Goal: Task Accomplishment & Management: Use online tool/utility

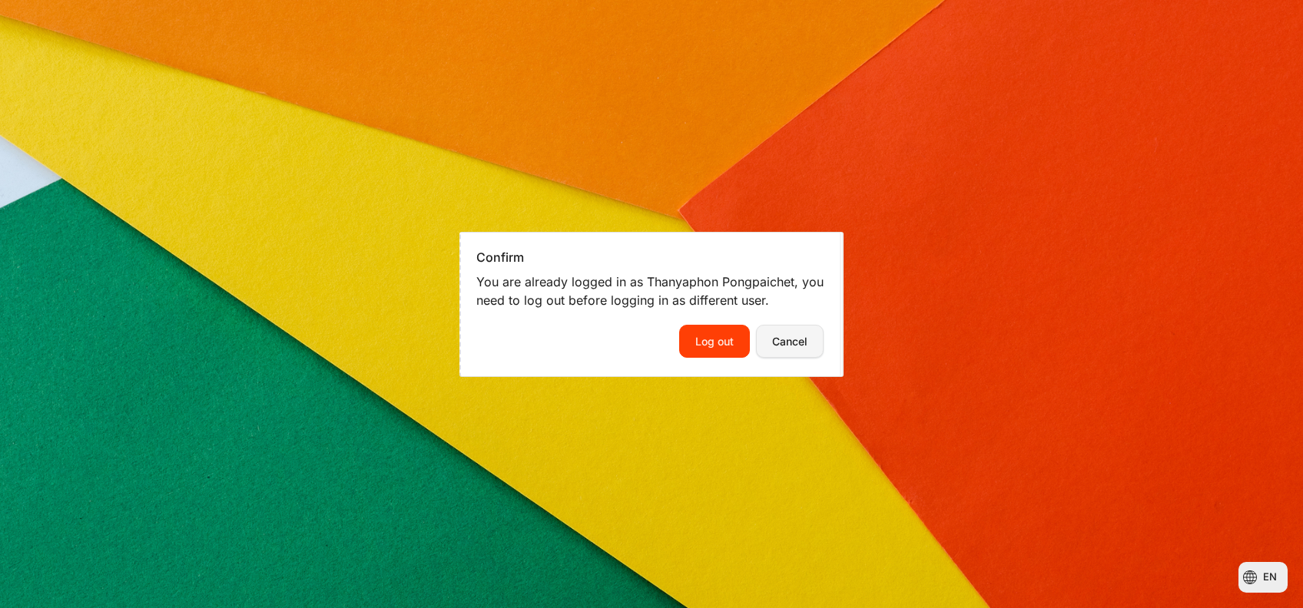
click at [800, 334] on button "Cancel" at bounding box center [790, 341] width 68 height 32
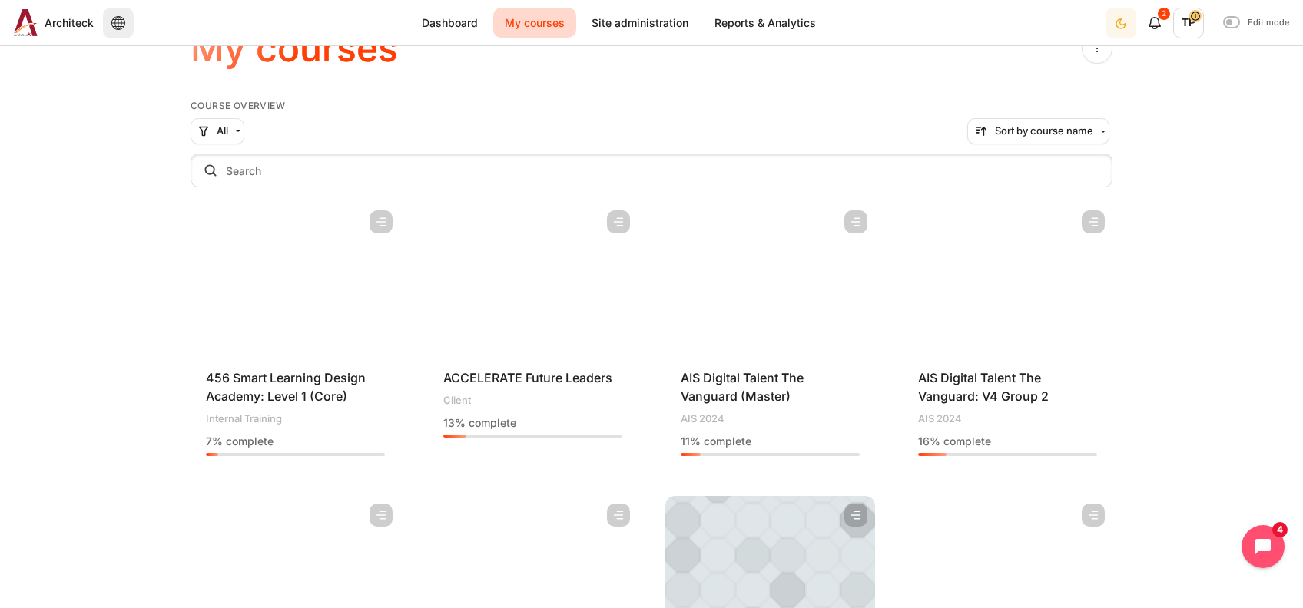
scroll to position [102, 0]
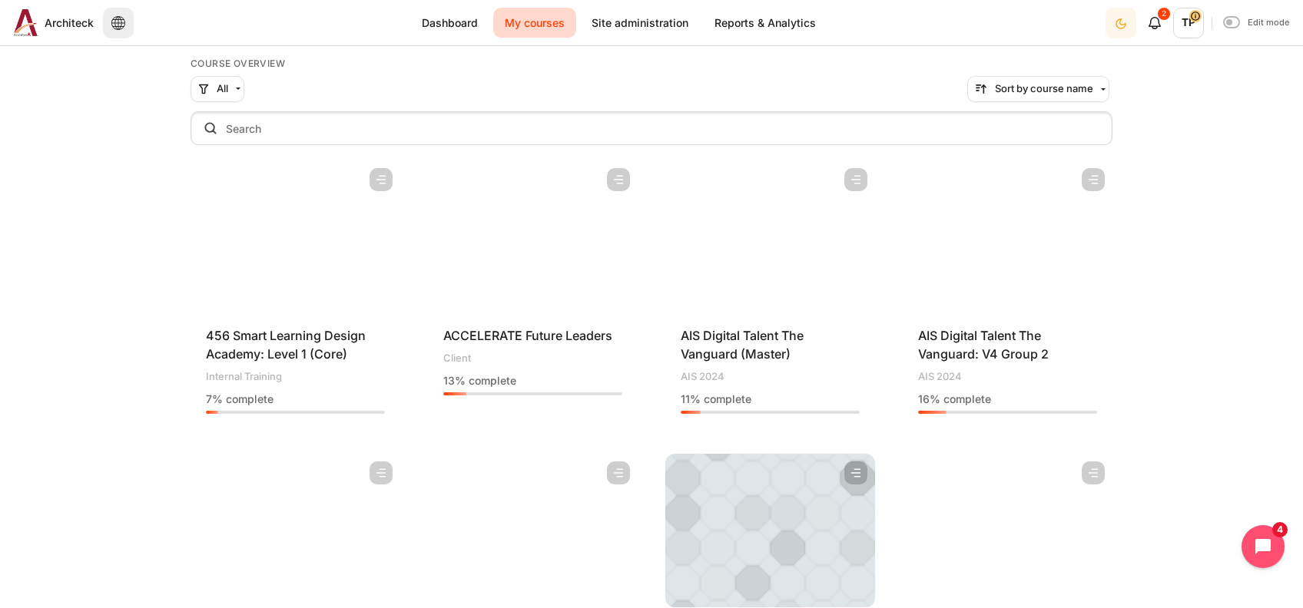
click at [974, 317] on div "Course is starred Actions for course AIS Digital Talent The Vanguard: V4 Group …" at bounding box center [1007, 294] width 210 height 266
click at [945, 346] on span "AIS Digital Talent The Vanguard: V4 Group 2" at bounding box center [983, 345] width 131 height 34
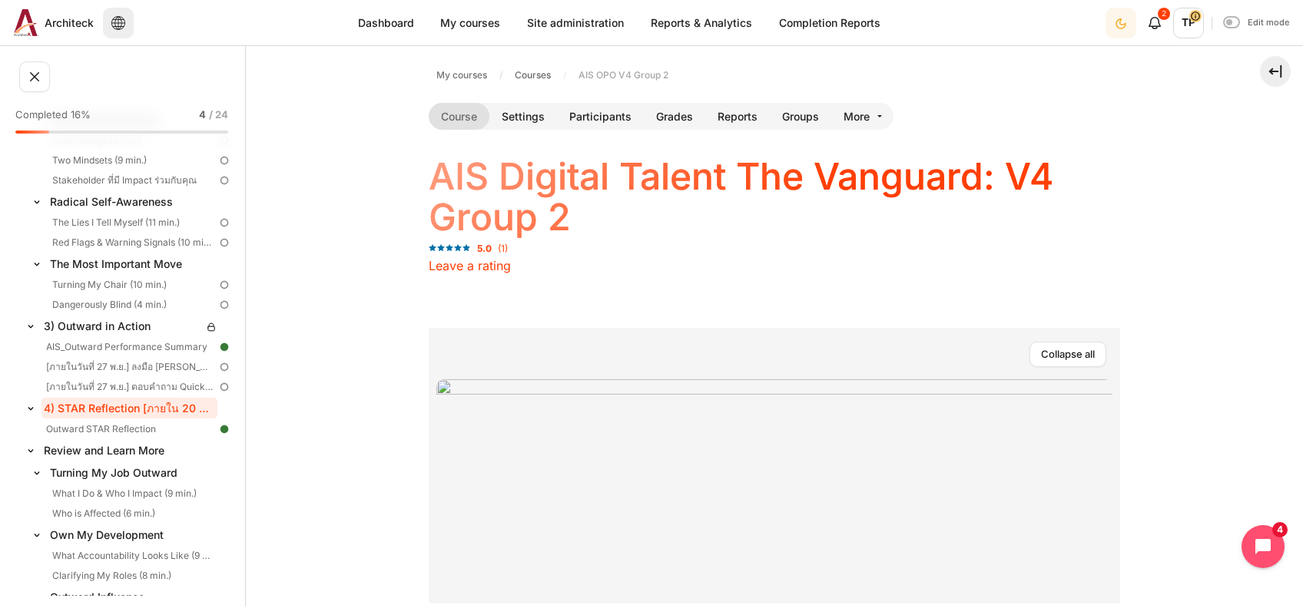
scroll to position [819, 0]
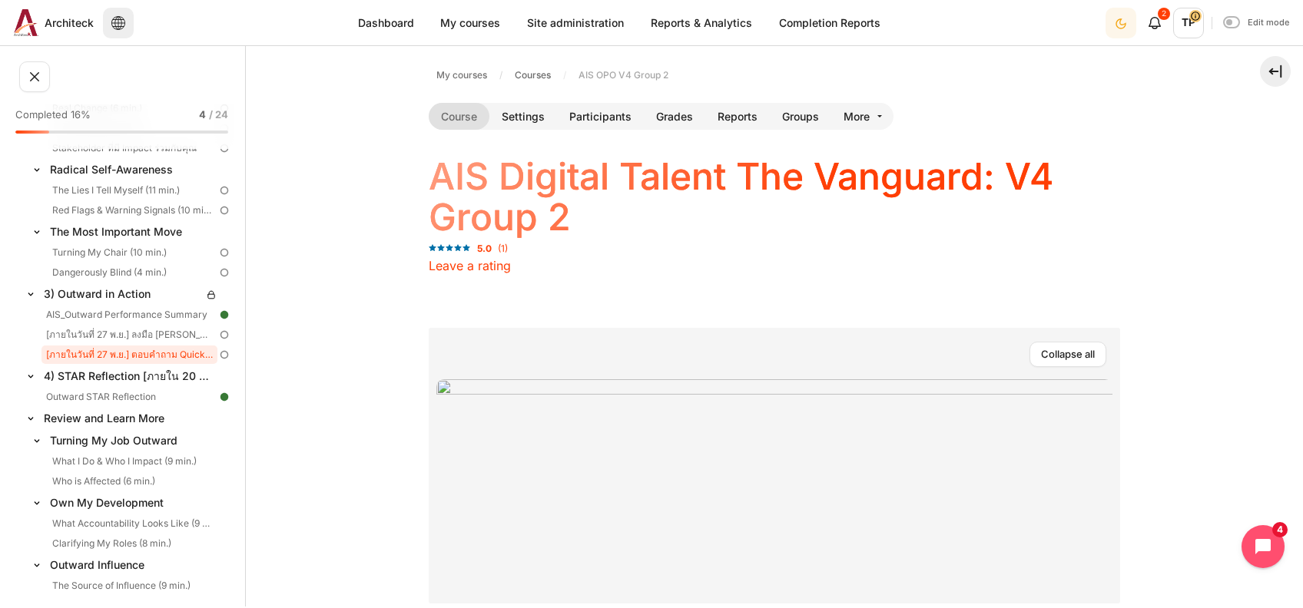
click at [120, 348] on link "[ภายในวันที่ 27 พ.ย.] ตอบคำถาม Quick Quiz" at bounding box center [129, 355] width 176 height 18
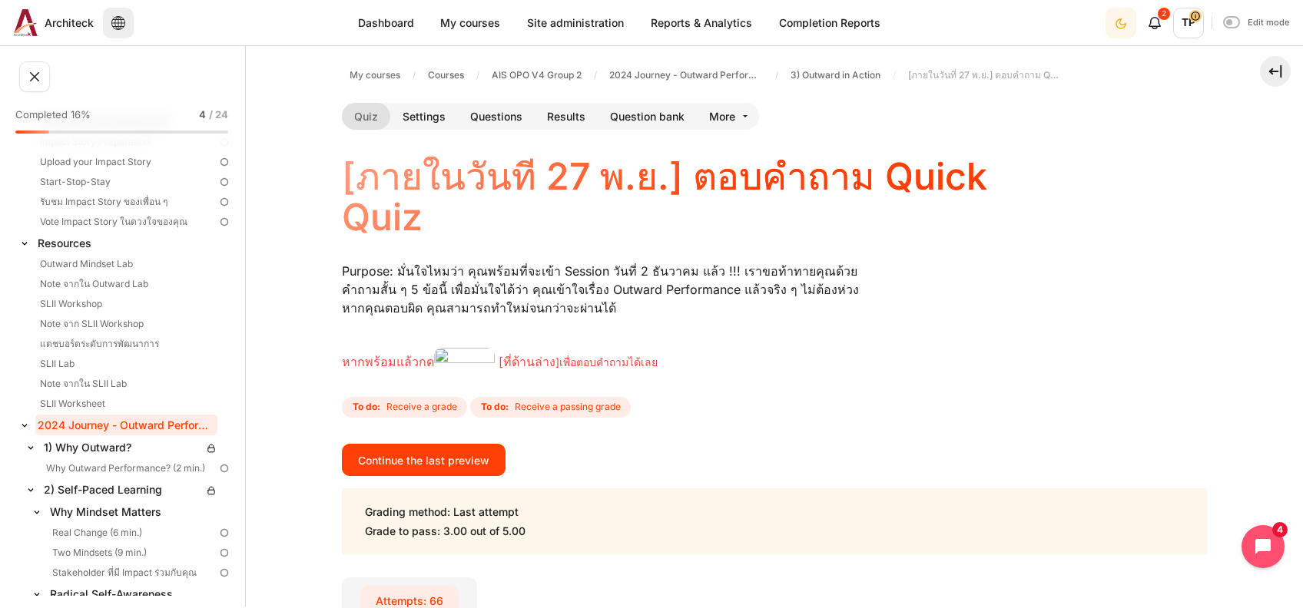
scroll to position [87, 0]
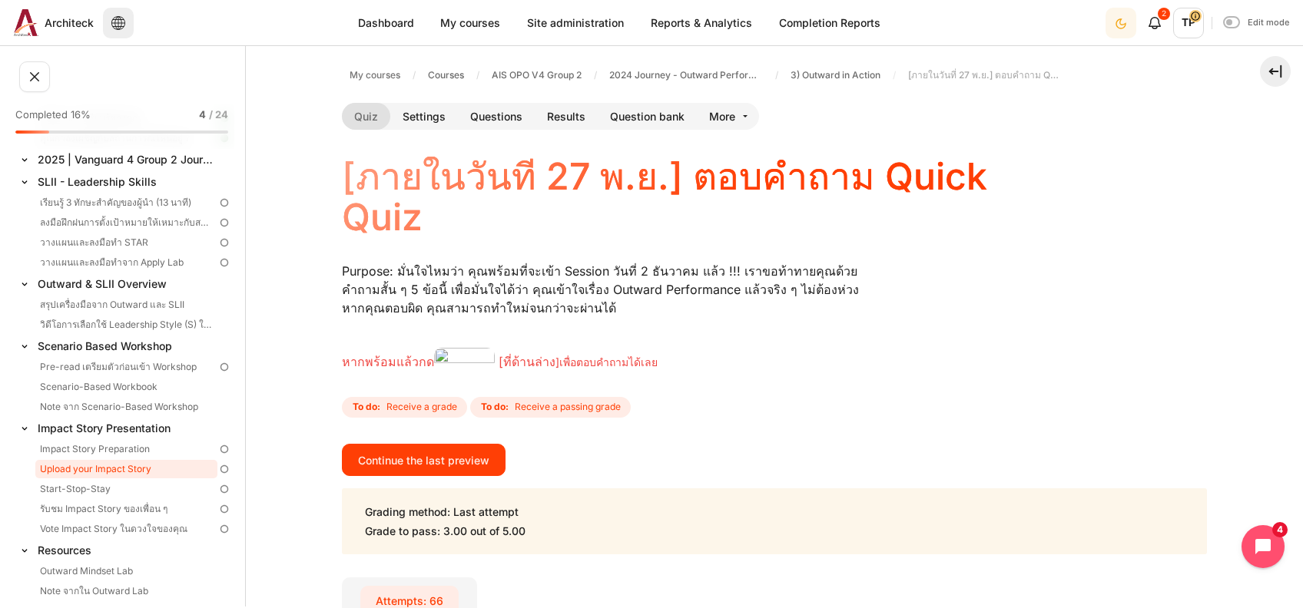
click at [88, 468] on link "Upload your Impact Story" at bounding box center [126, 469] width 182 height 18
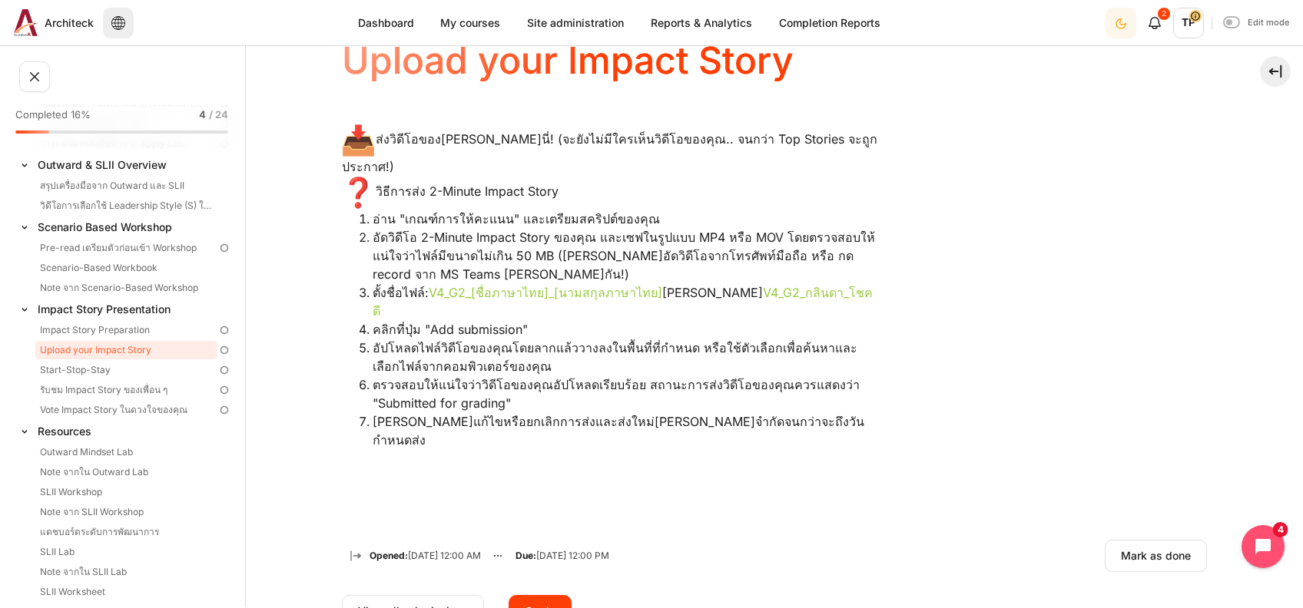
scroll to position [307, 0]
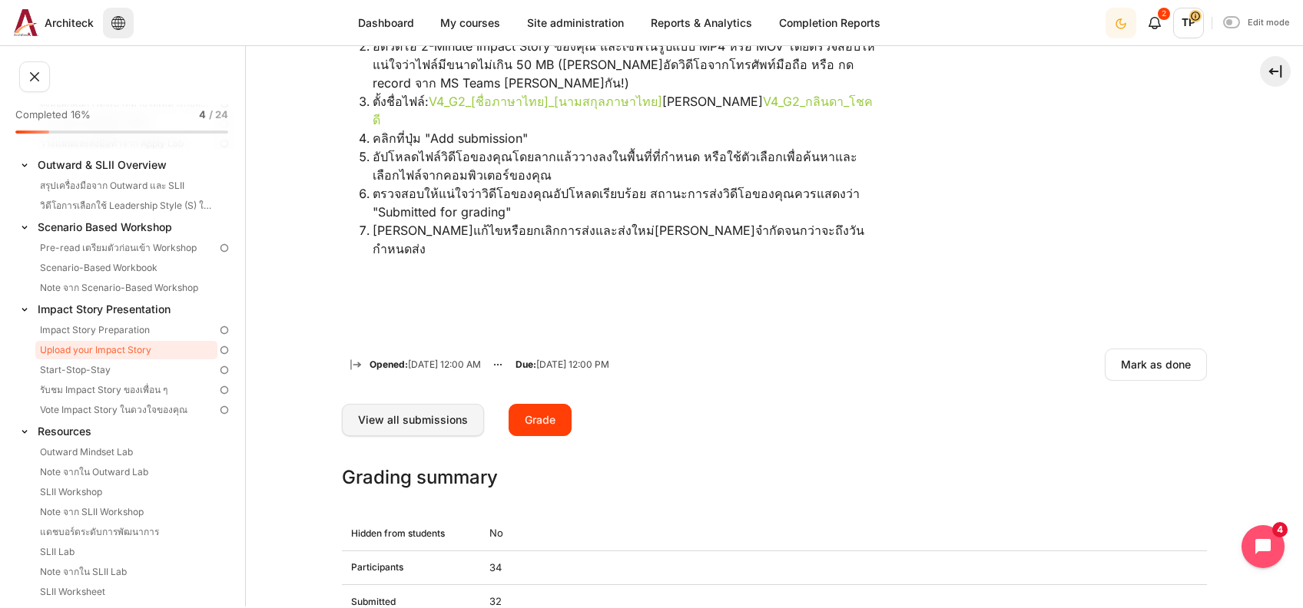
click at [423, 404] on link "View all submissions" at bounding box center [413, 420] width 142 height 32
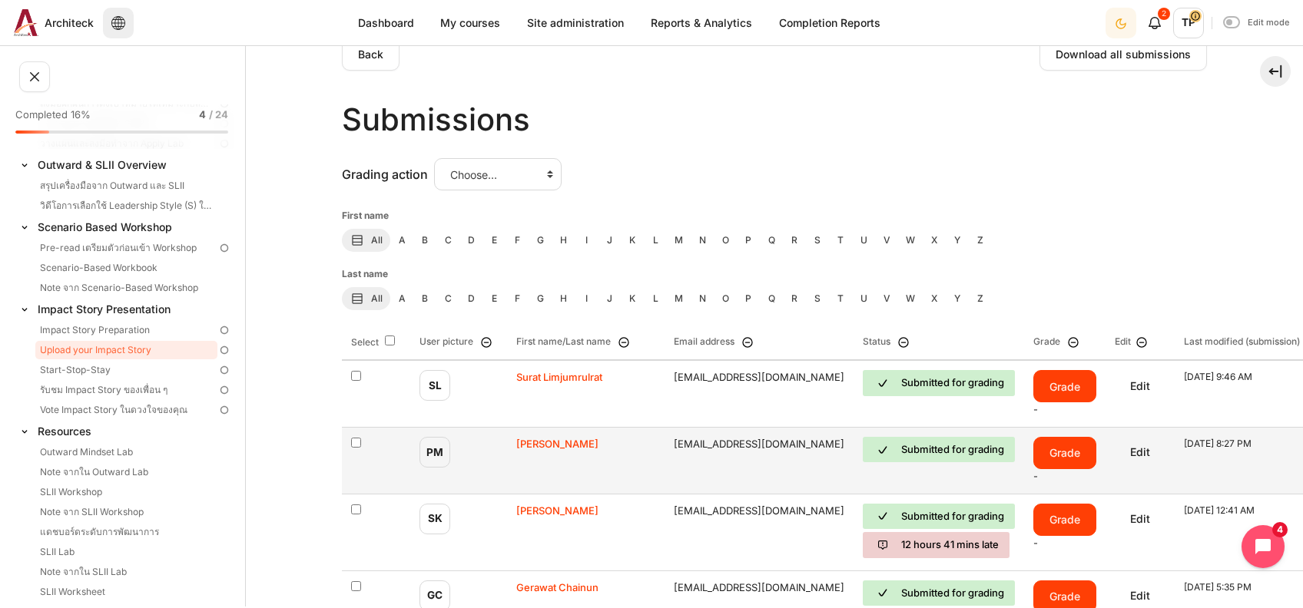
scroll to position [102, 0]
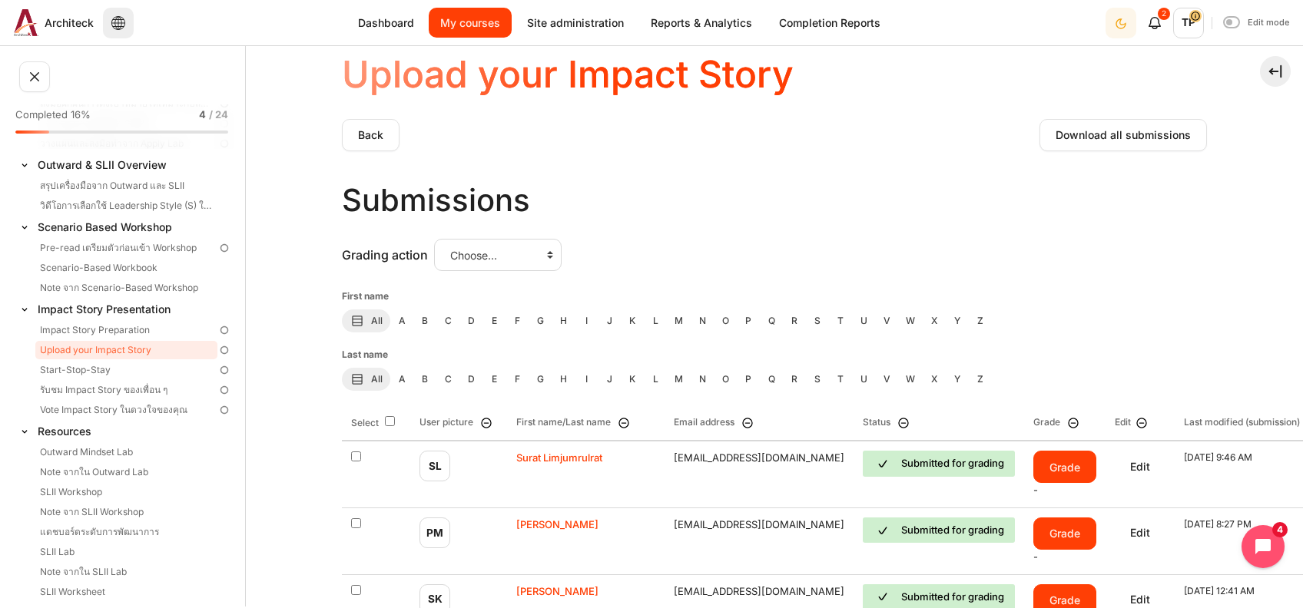
click at [478, 36] on link "My courses" at bounding box center [470, 23] width 83 height 30
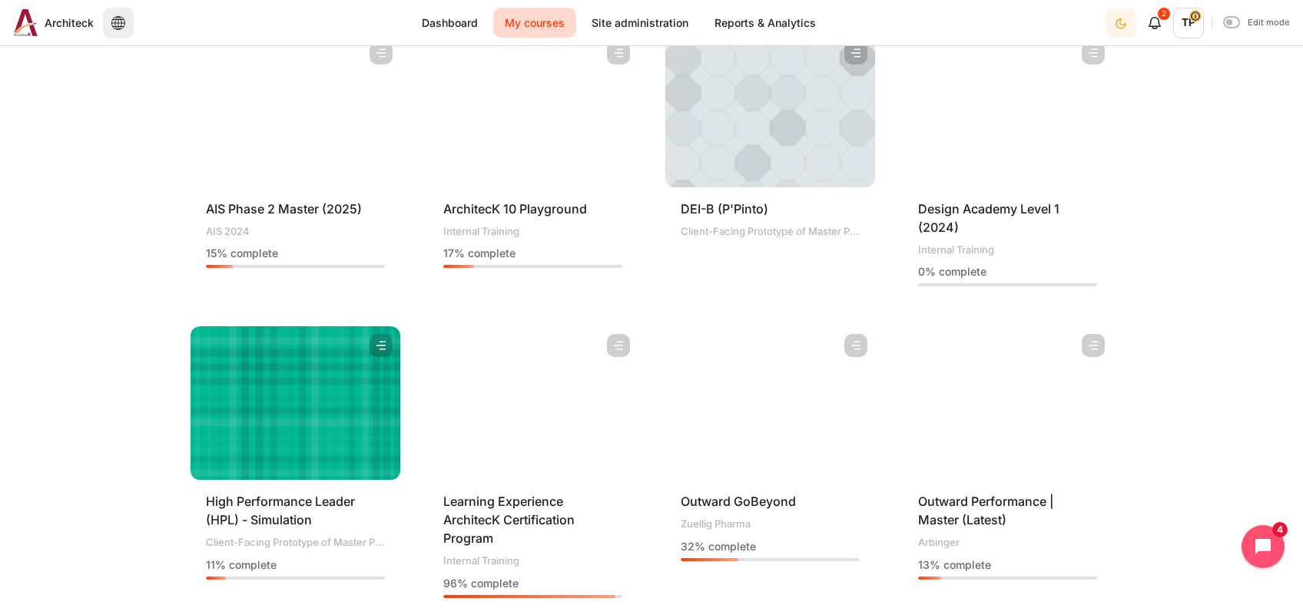
scroll to position [522, 0]
click at [534, 429] on figure "Content" at bounding box center [533, 403] width 210 height 154
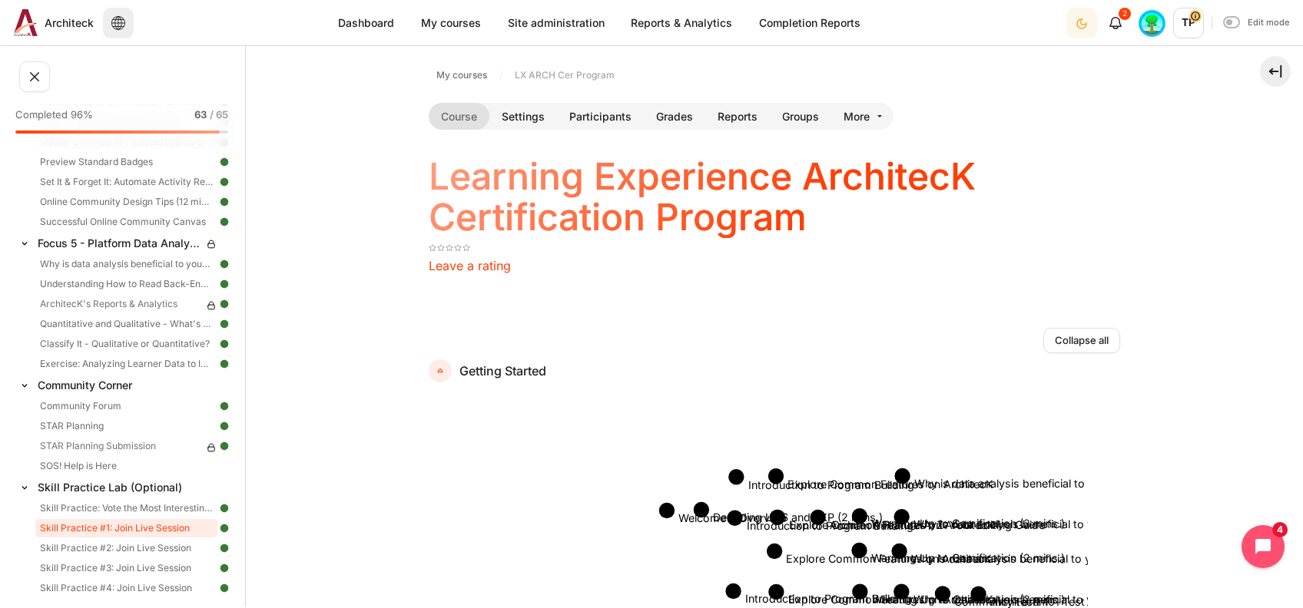
scroll to position [1138, 0]
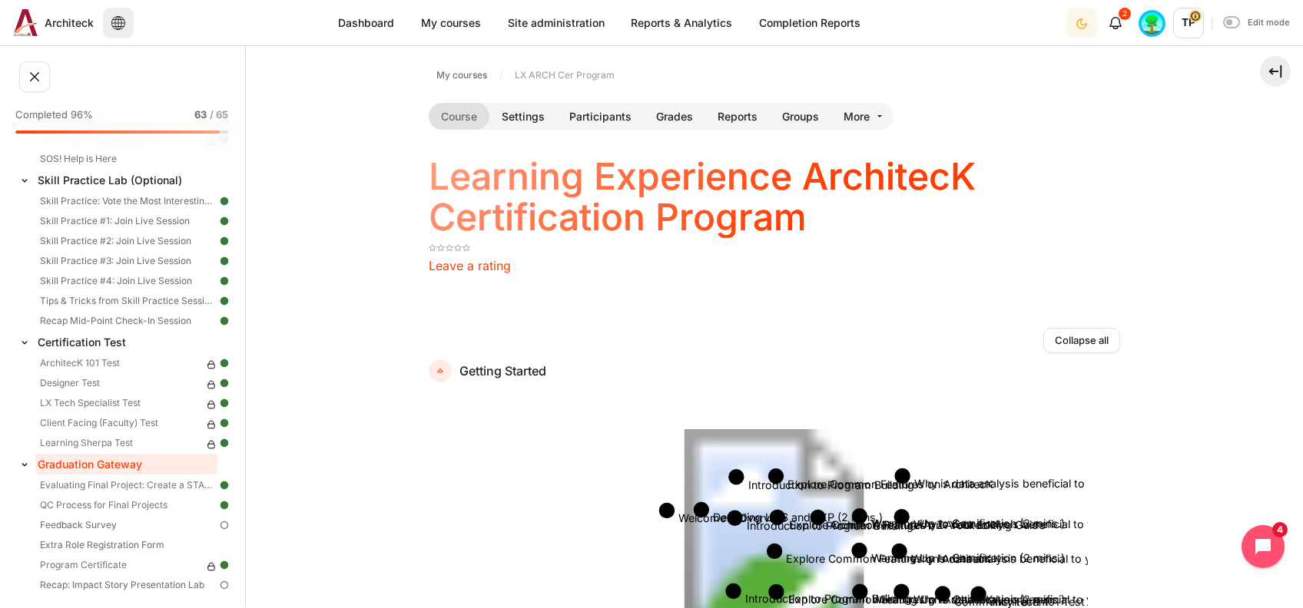
click at [70, 467] on link "Graduation Gateway" at bounding box center [126, 464] width 182 height 21
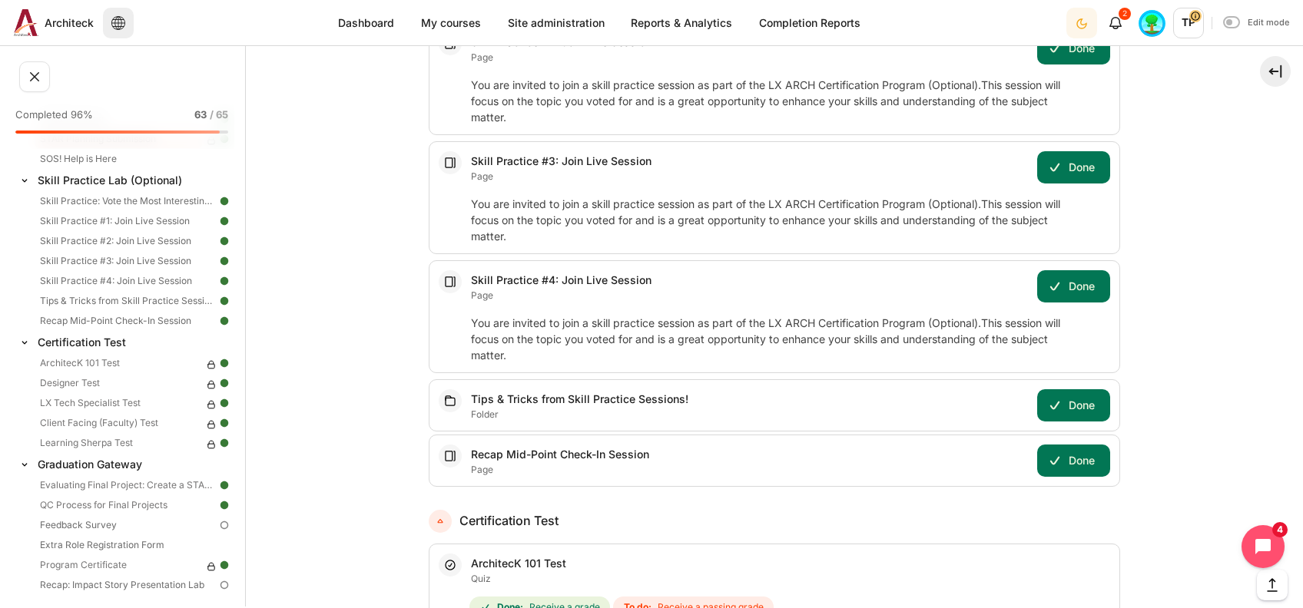
scroll to position [10689, 0]
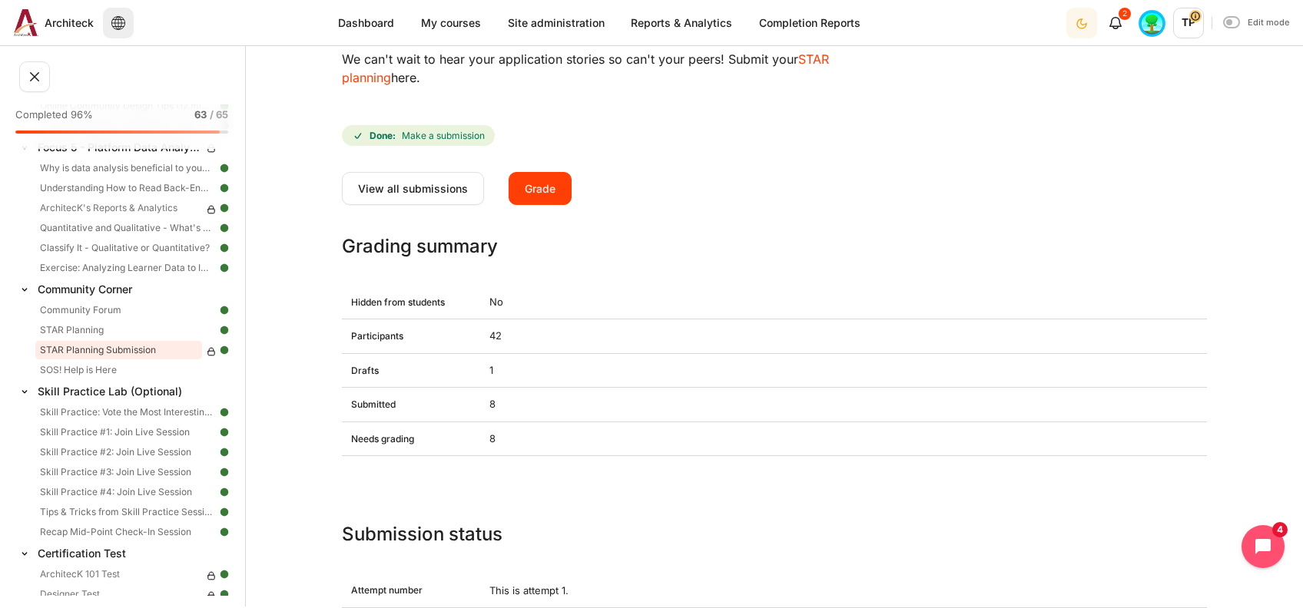
scroll to position [102, 0]
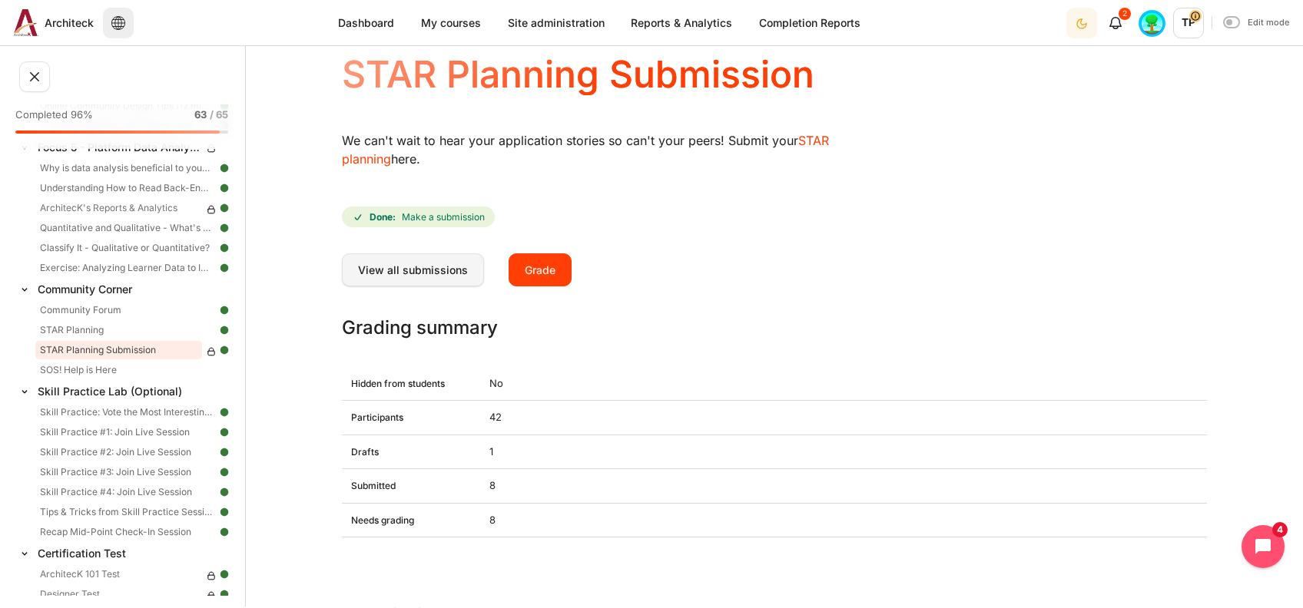
click at [372, 280] on link "View all submissions" at bounding box center [413, 269] width 142 height 32
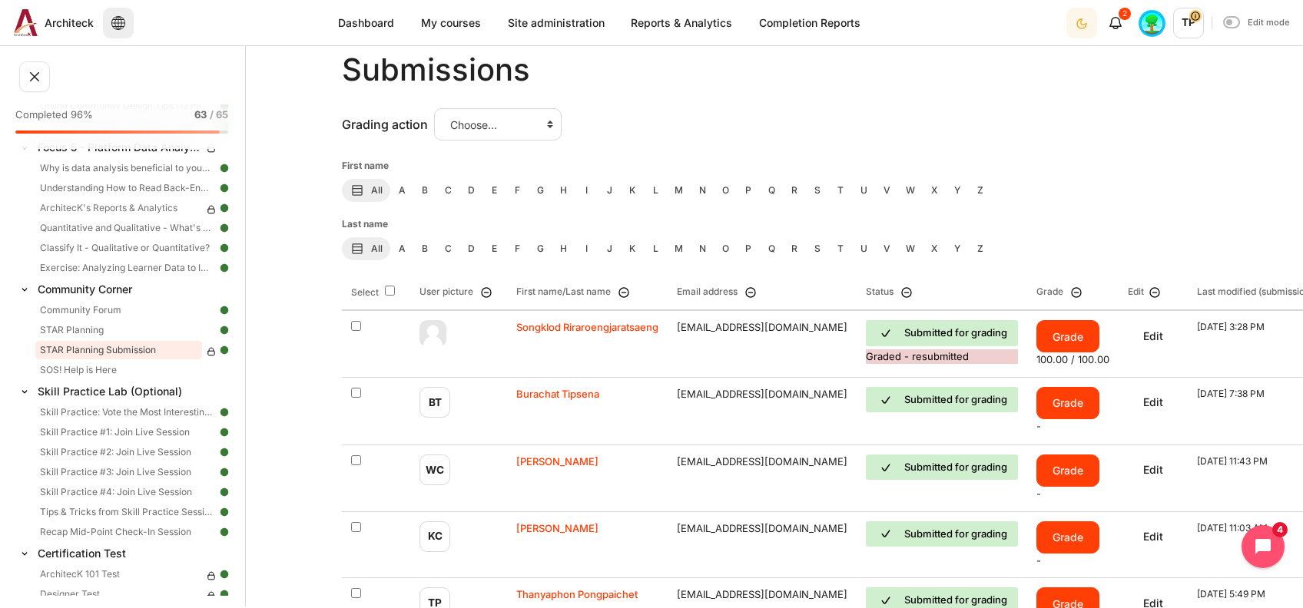
scroll to position [204, 0]
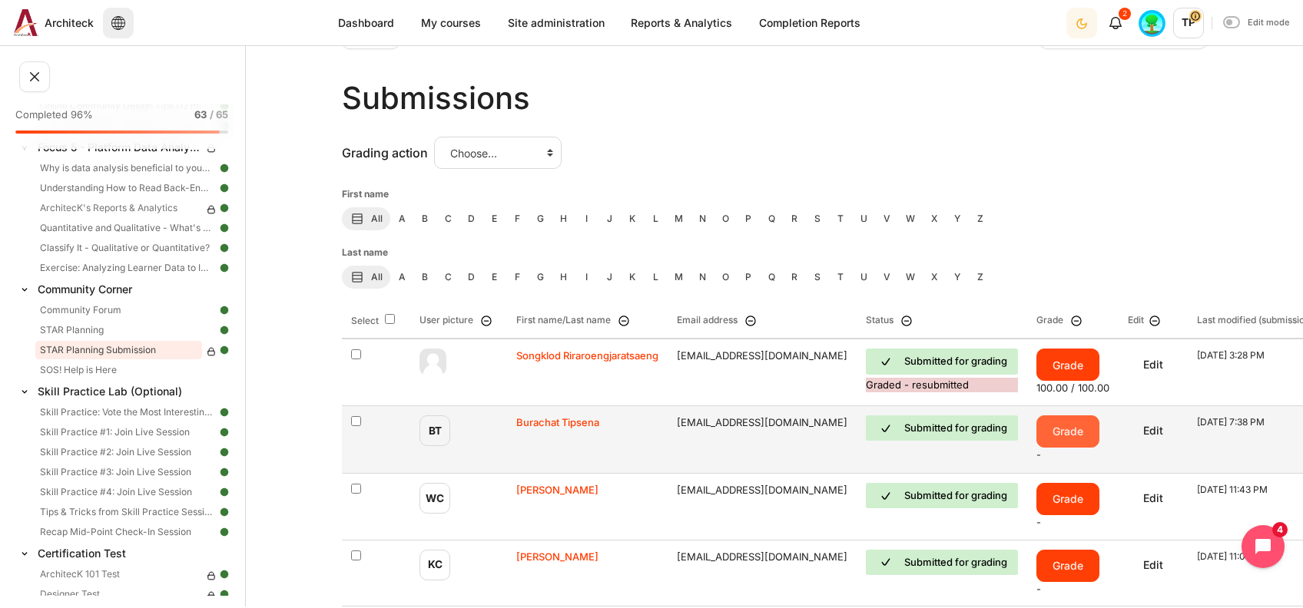
click at [1036, 425] on link "Grade" at bounding box center [1067, 431] width 63 height 32
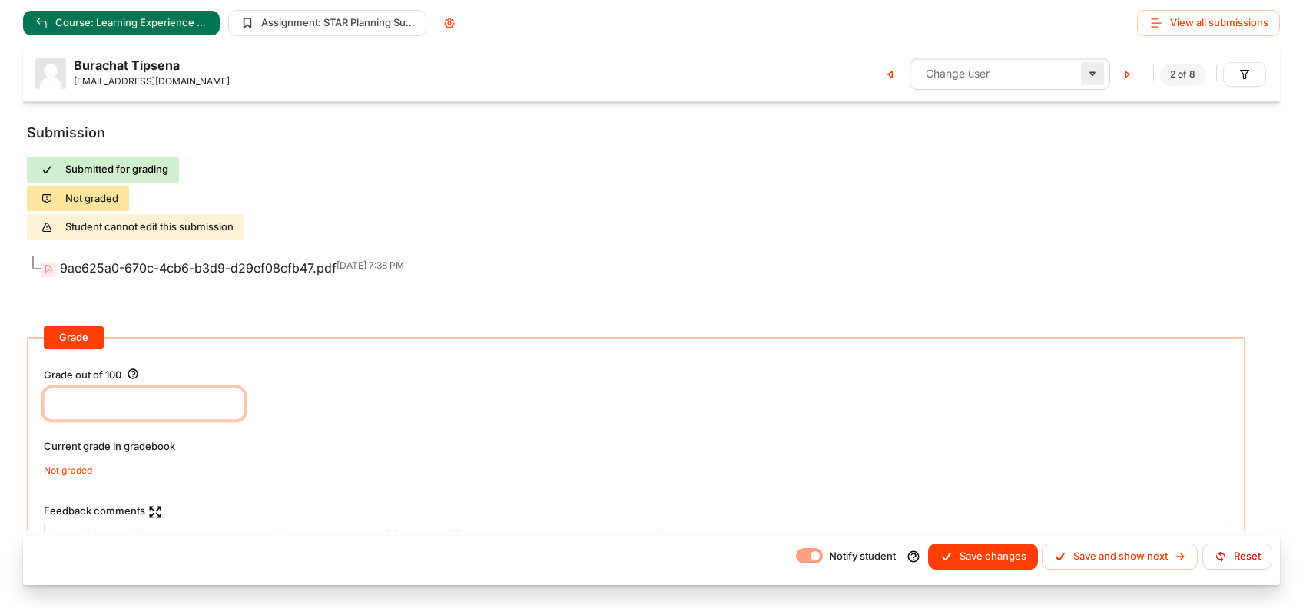
click at [147, 415] on input "Grade out of 100" at bounding box center [144, 404] width 200 height 32
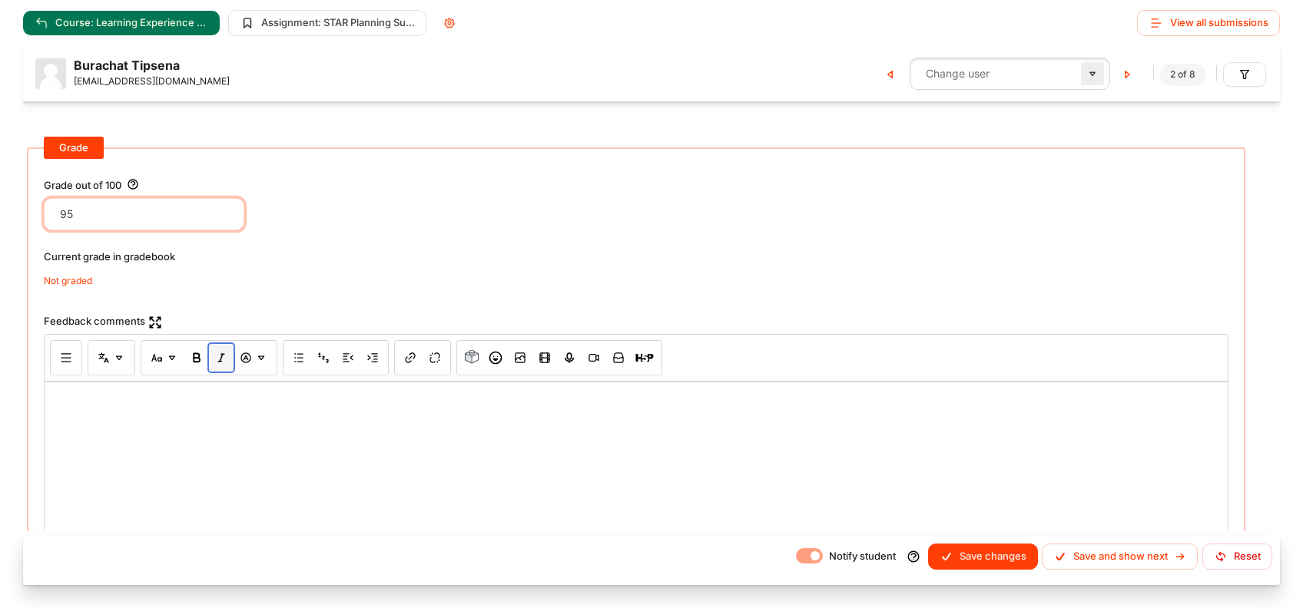
scroll to position [204, 0]
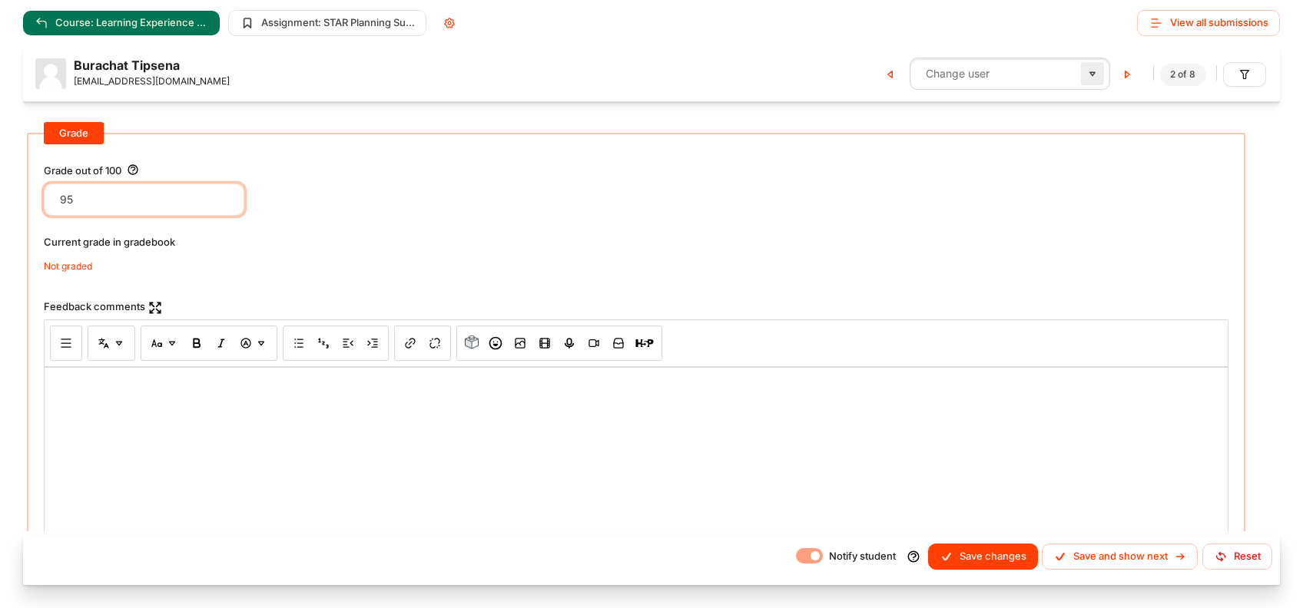
type input "95"
click at [114, 437] on div at bounding box center [636, 486] width 1183 height 237
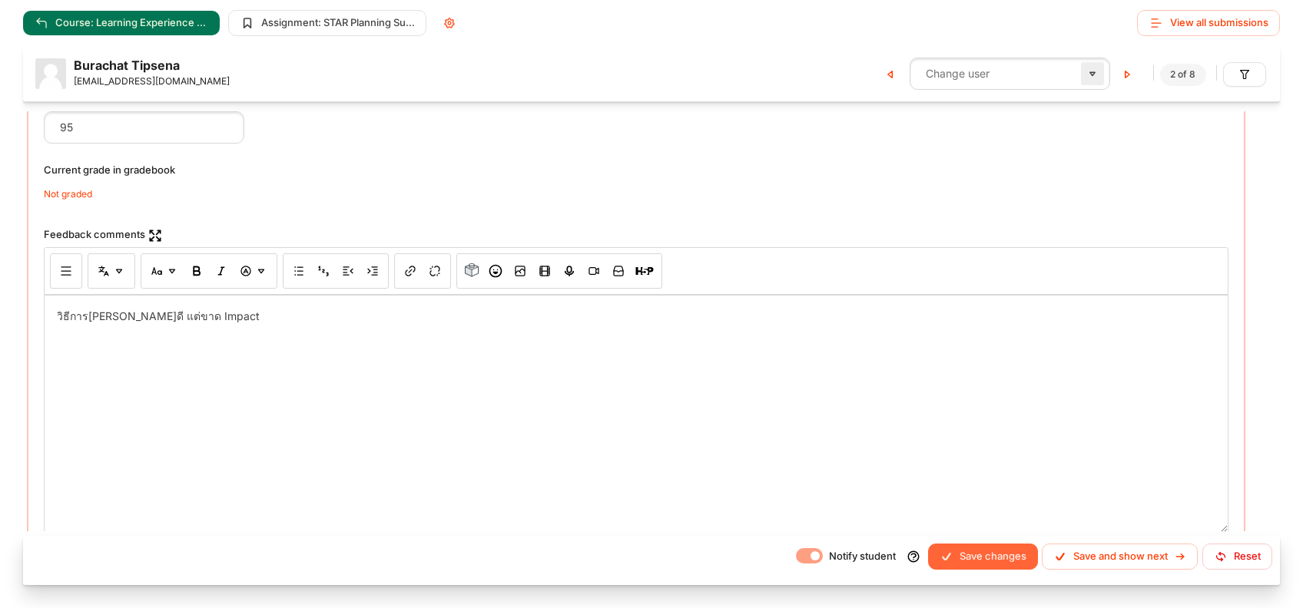
click at [966, 561] on button "Save changes" at bounding box center [983, 557] width 110 height 26
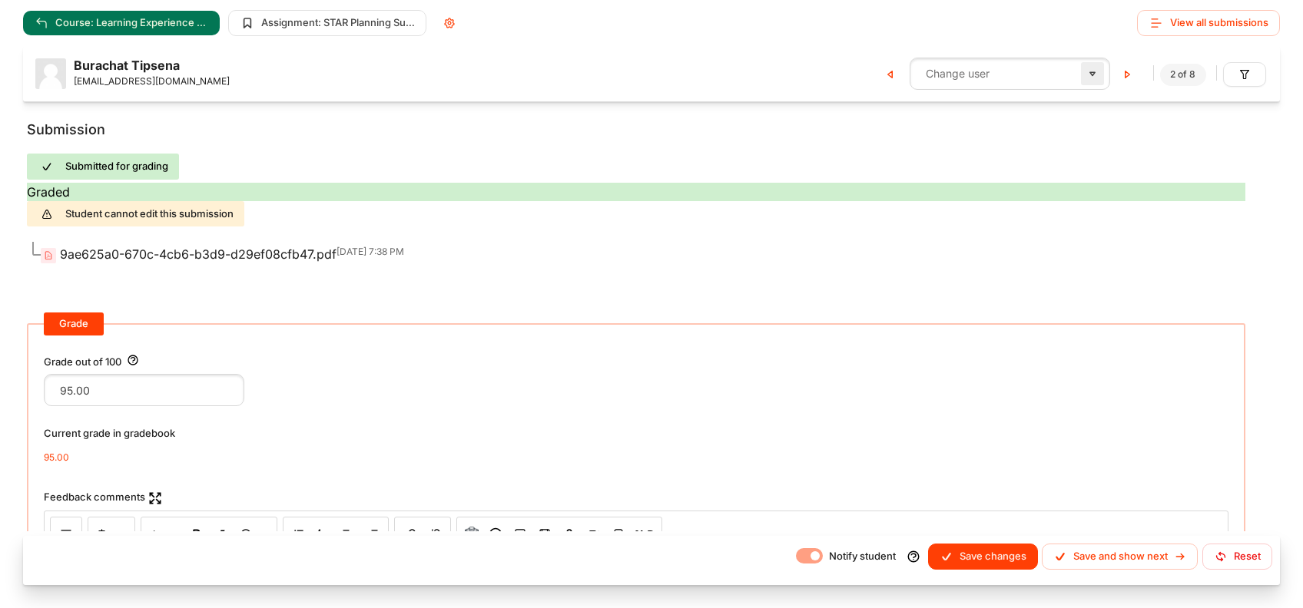
scroll to position [0, 0]
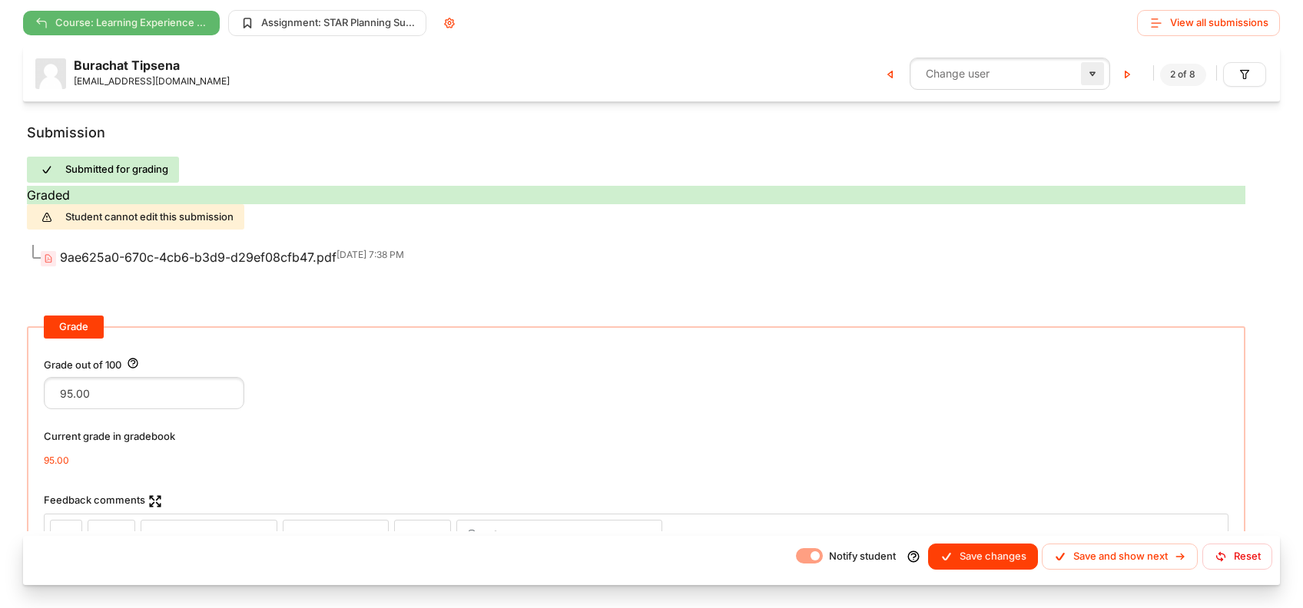
click at [121, 22] on span "Course: Learning Experience ArchitecK Certification Program" at bounding box center [132, 22] width 154 height 15
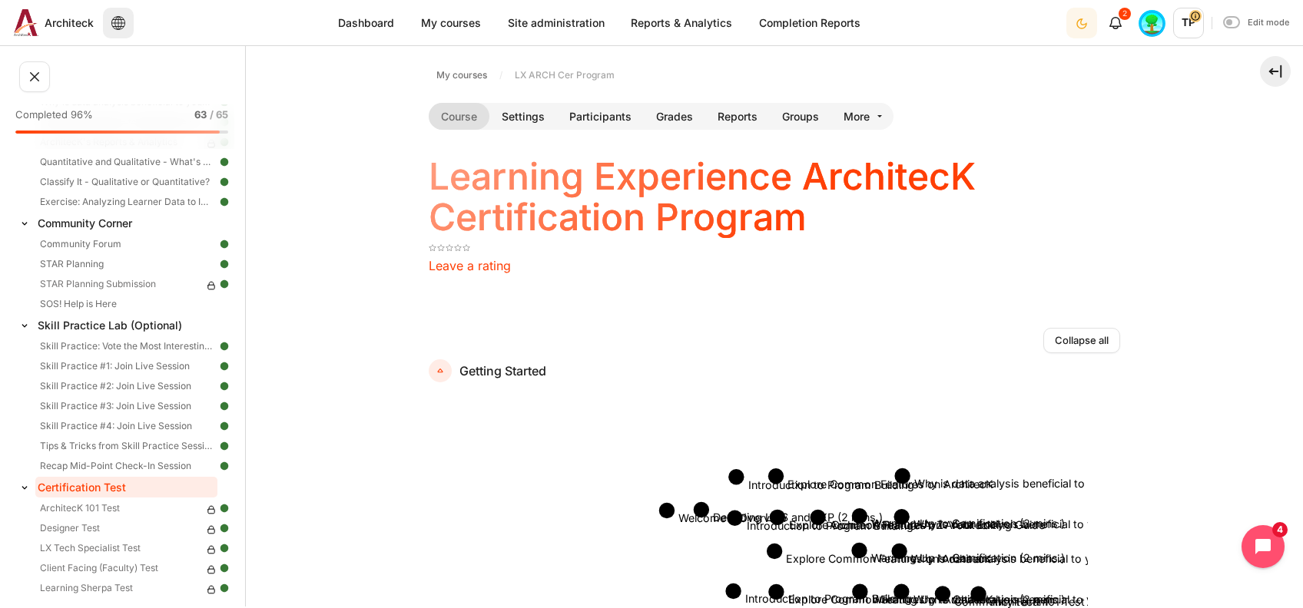
scroll to position [934, 0]
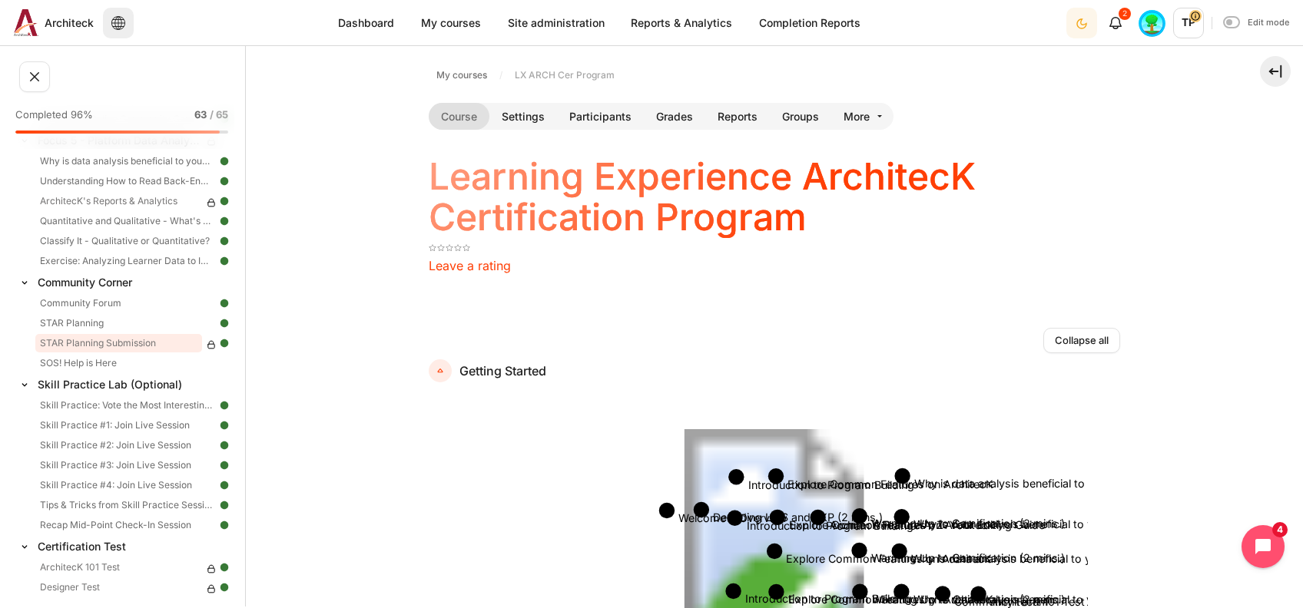
click at [61, 341] on link "STAR Planning Submission" at bounding box center [118, 343] width 167 height 18
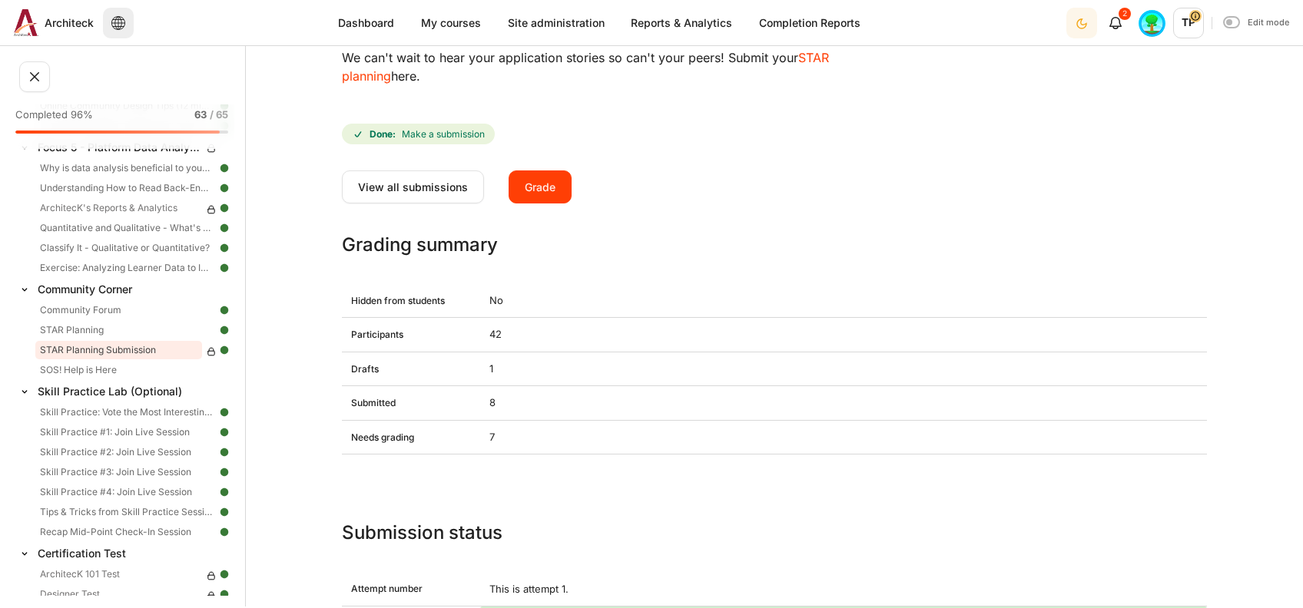
scroll to position [204, 0]
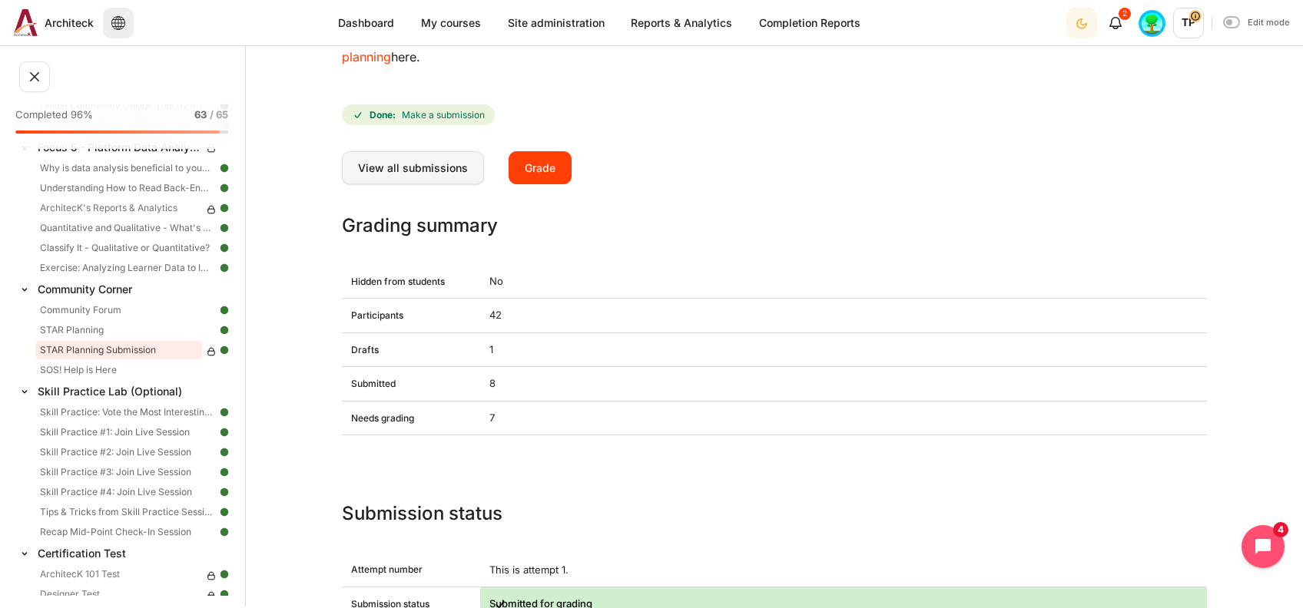
click at [390, 166] on link "View all submissions" at bounding box center [413, 167] width 142 height 32
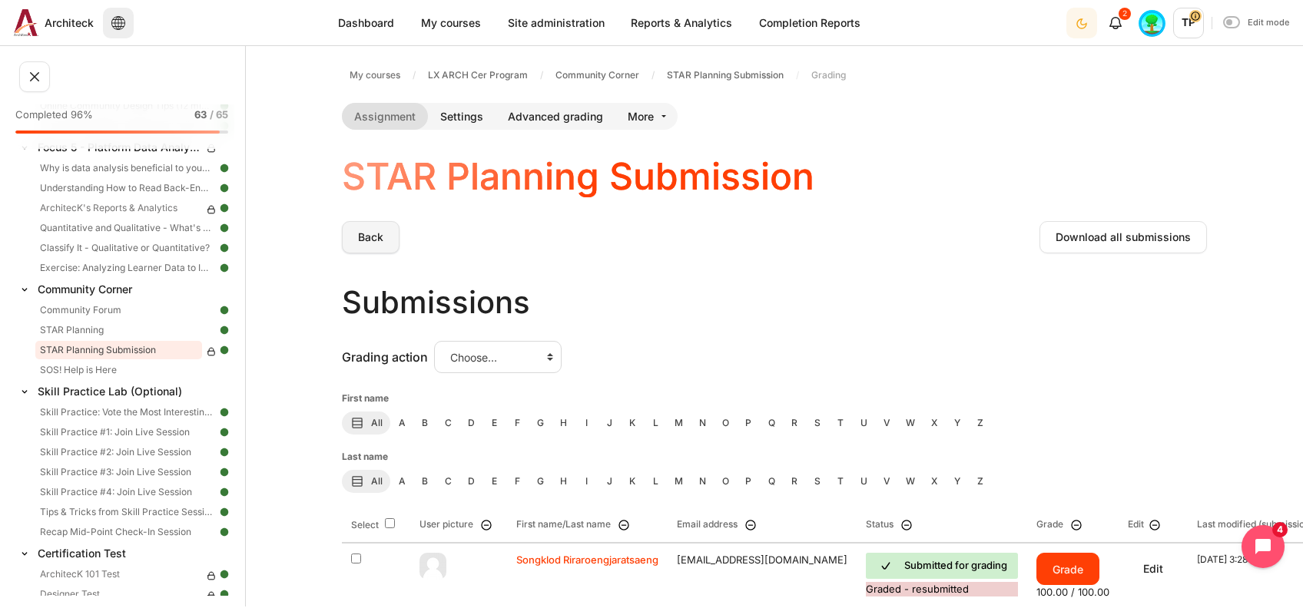
click at [386, 235] on link "Back" at bounding box center [371, 237] width 58 height 32
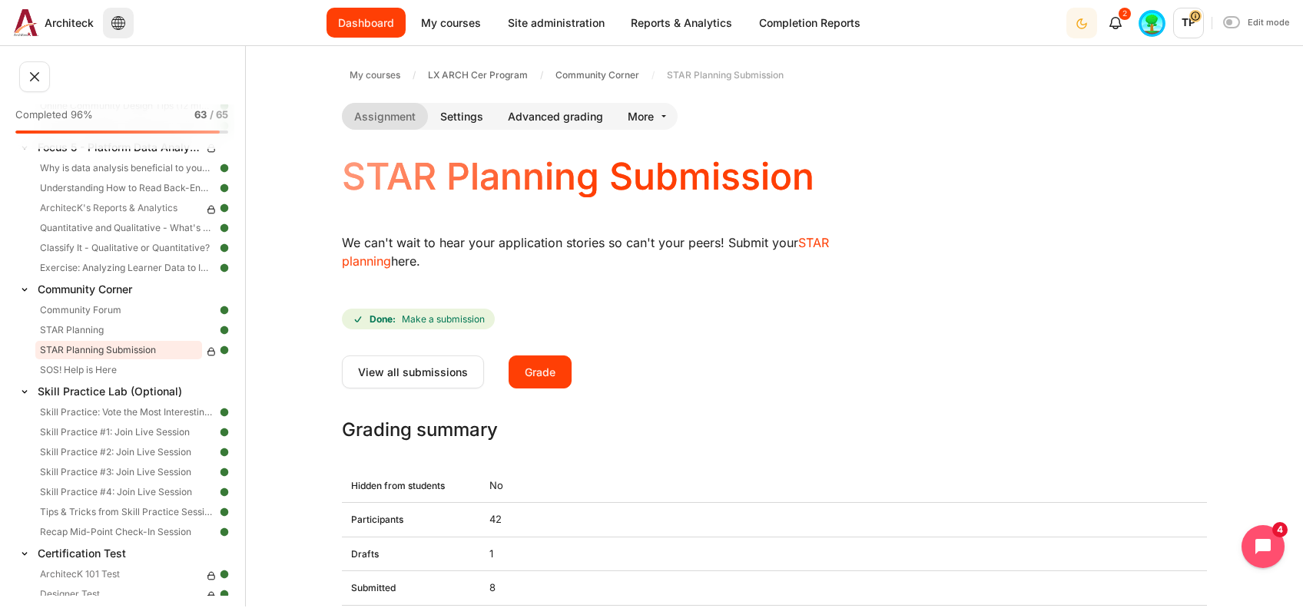
click at [397, 33] on link "Dashboard" at bounding box center [365, 23] width 79 height 30
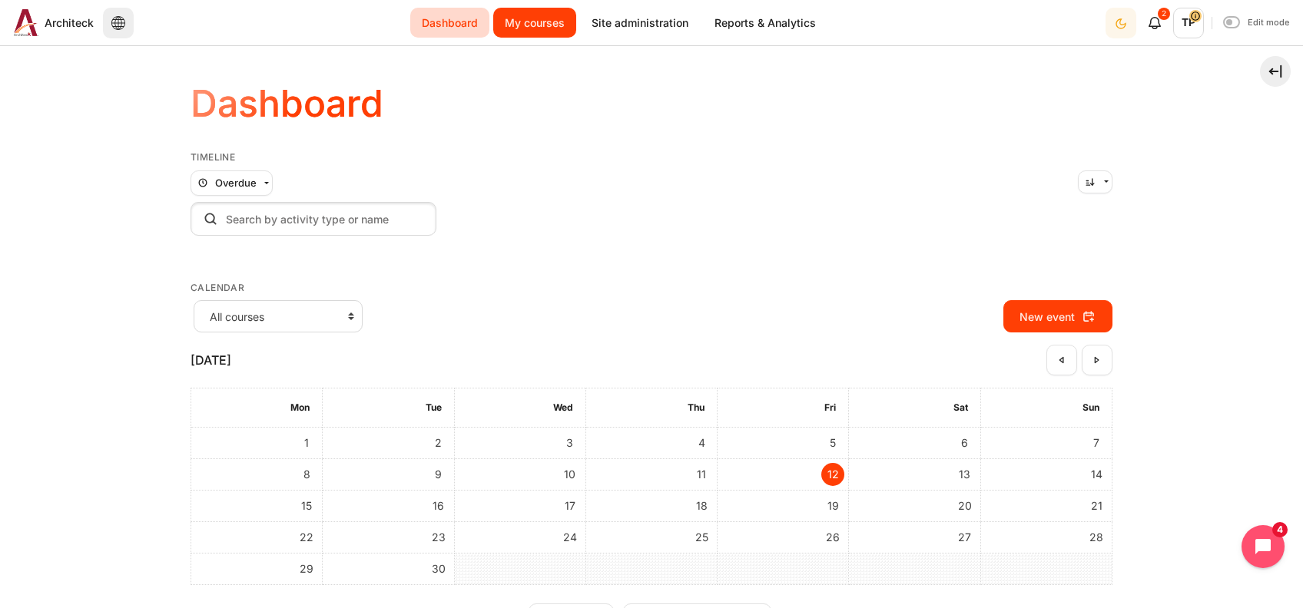
click at [533, 35] on link "My courses" at bounding box center [534, 23] width 83 height 30
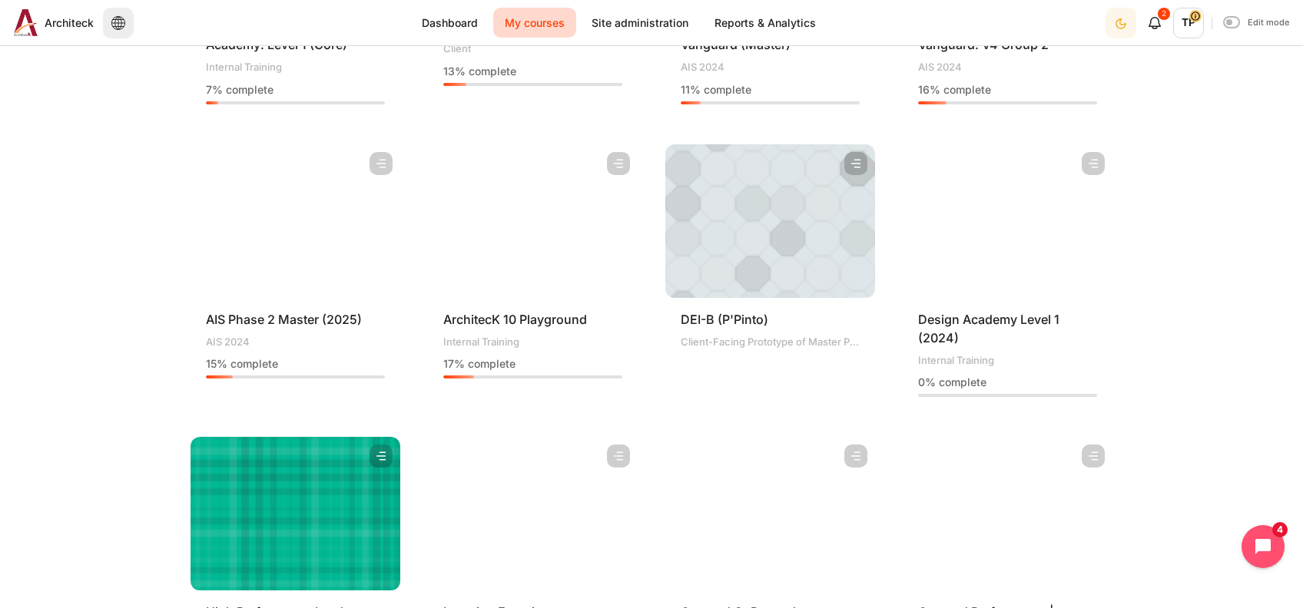
scroll to position [409, 0]
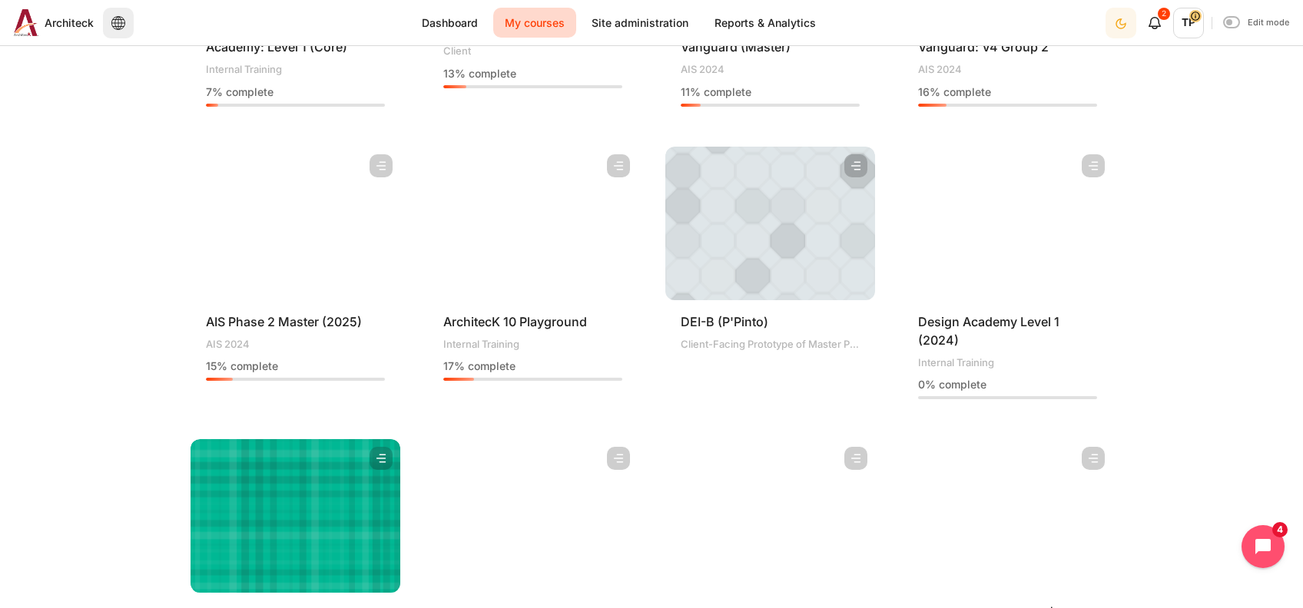
click at [947, 155] on figure "Content" at bounding box center [1007, 224] width 210 height 154
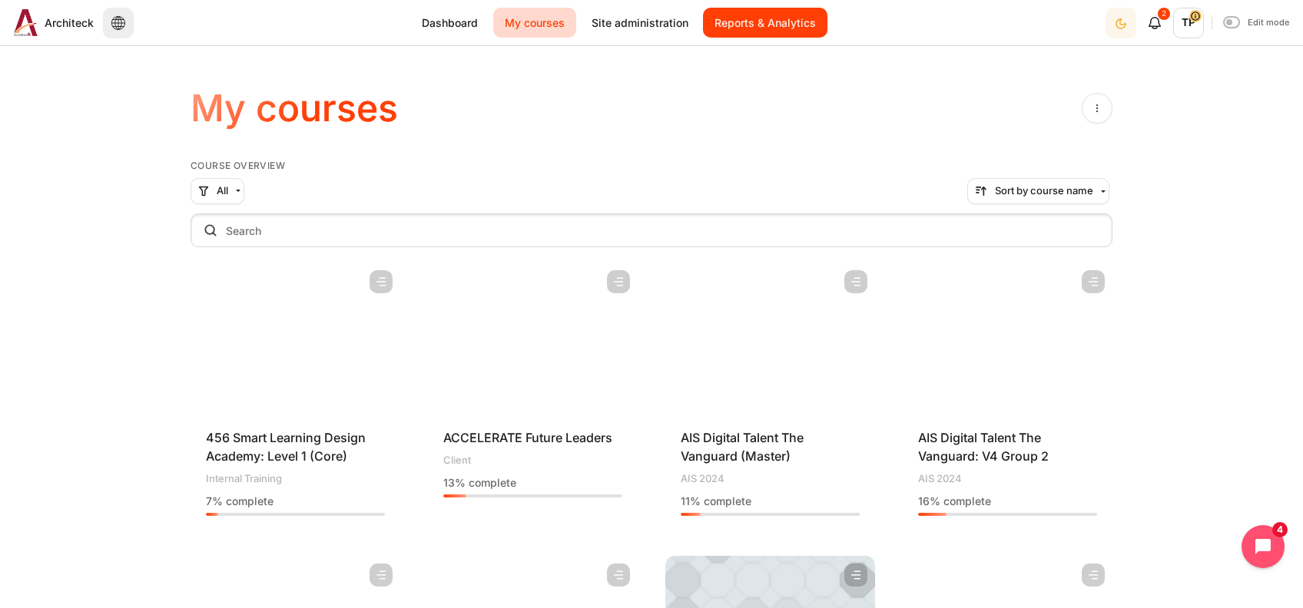
click at [751, 28] on link "Reports & Analytics" at bounding box center [765, 23] width 124 height 30
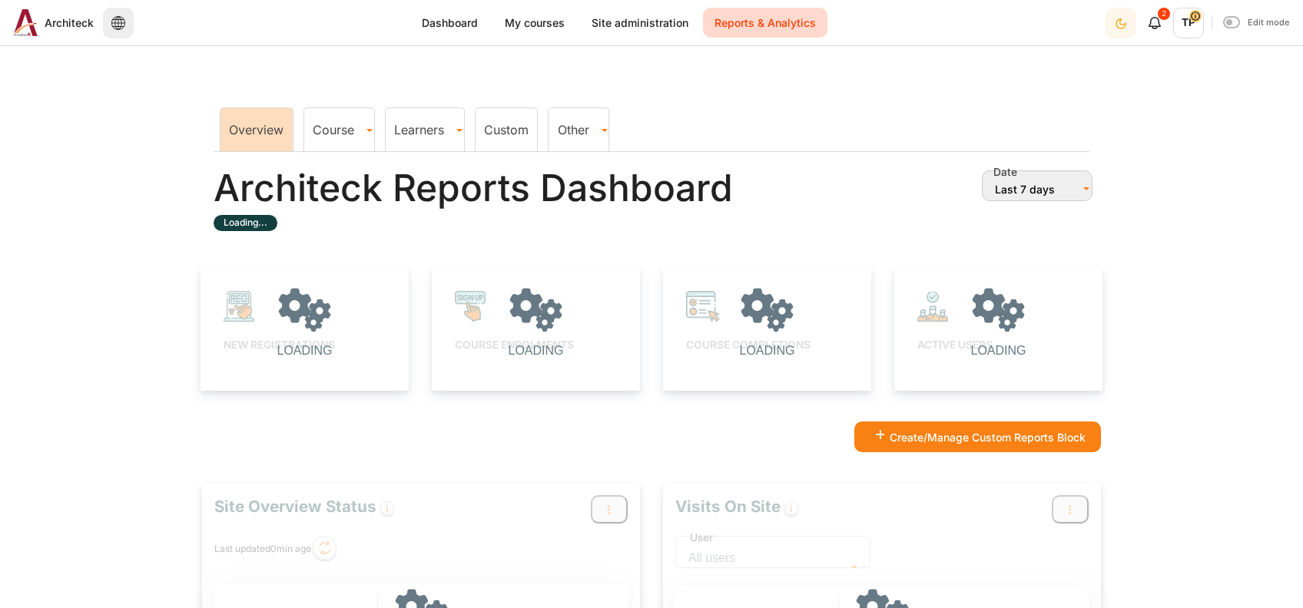
type input "[DATE]"
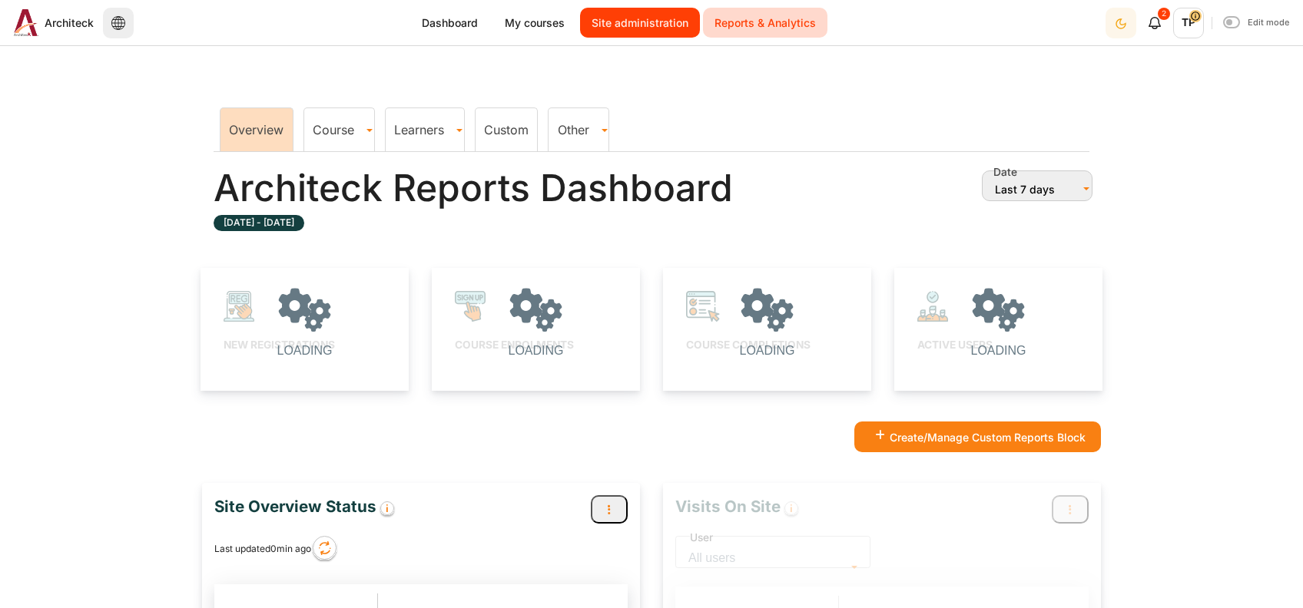
scroll to position [8, 8]
click at [664, 27] on link "Site administration" at bounding box center [640, 23] width 120 height 30
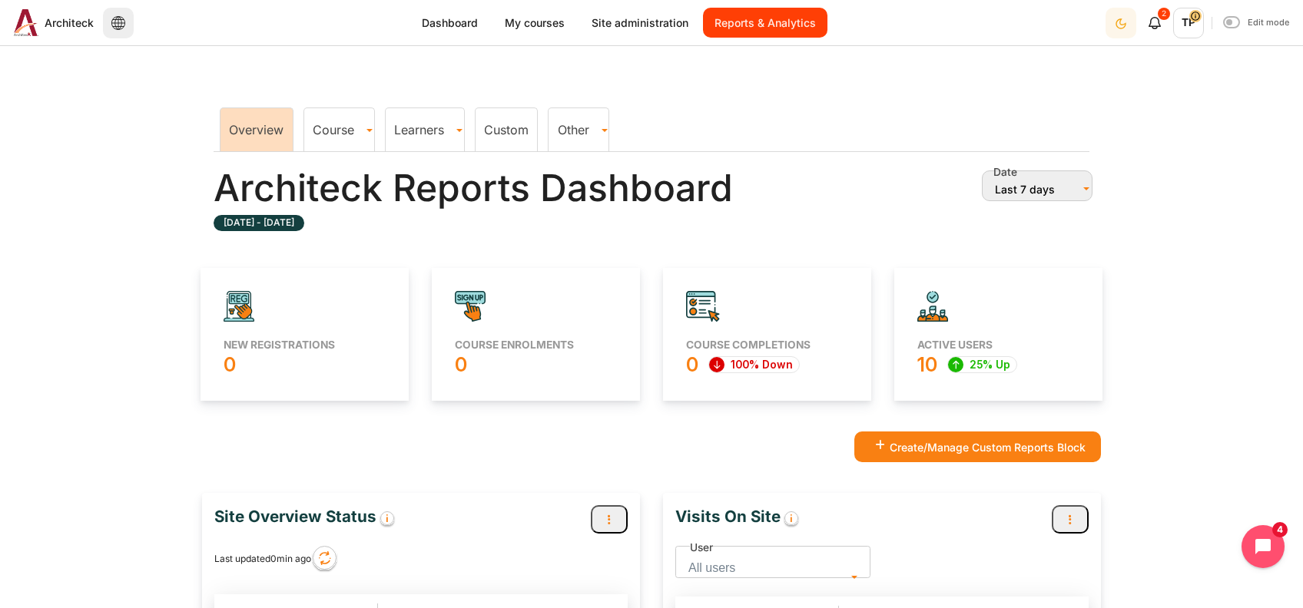
scroll to position [416, 430]
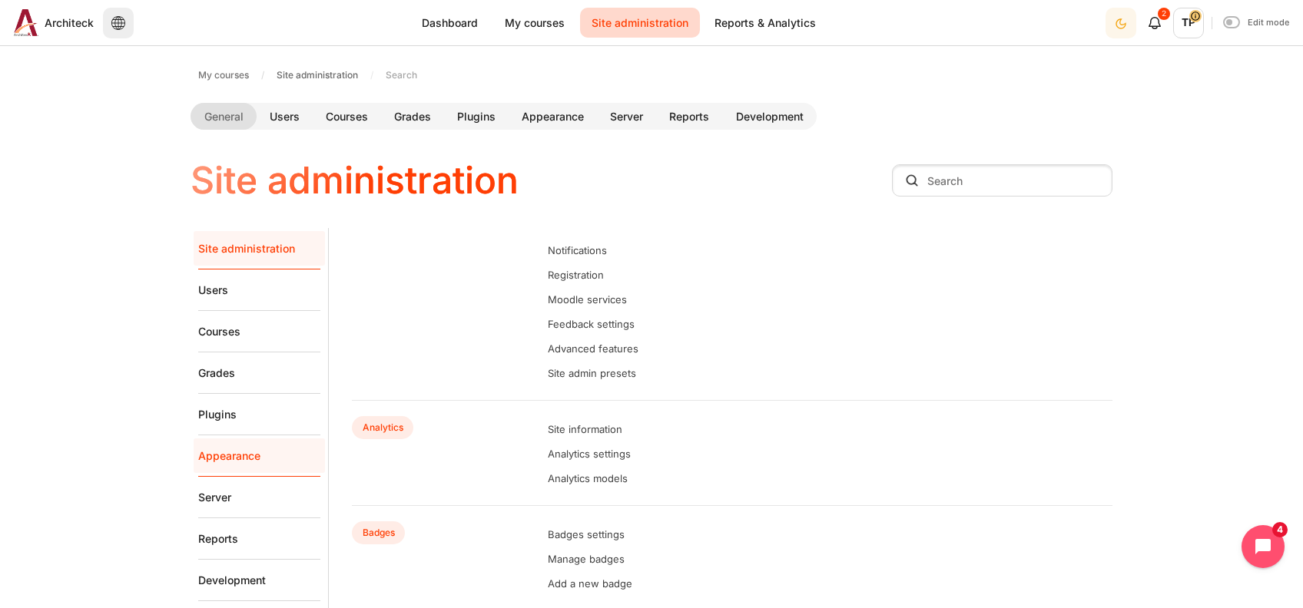
scroll to position [102, 0]
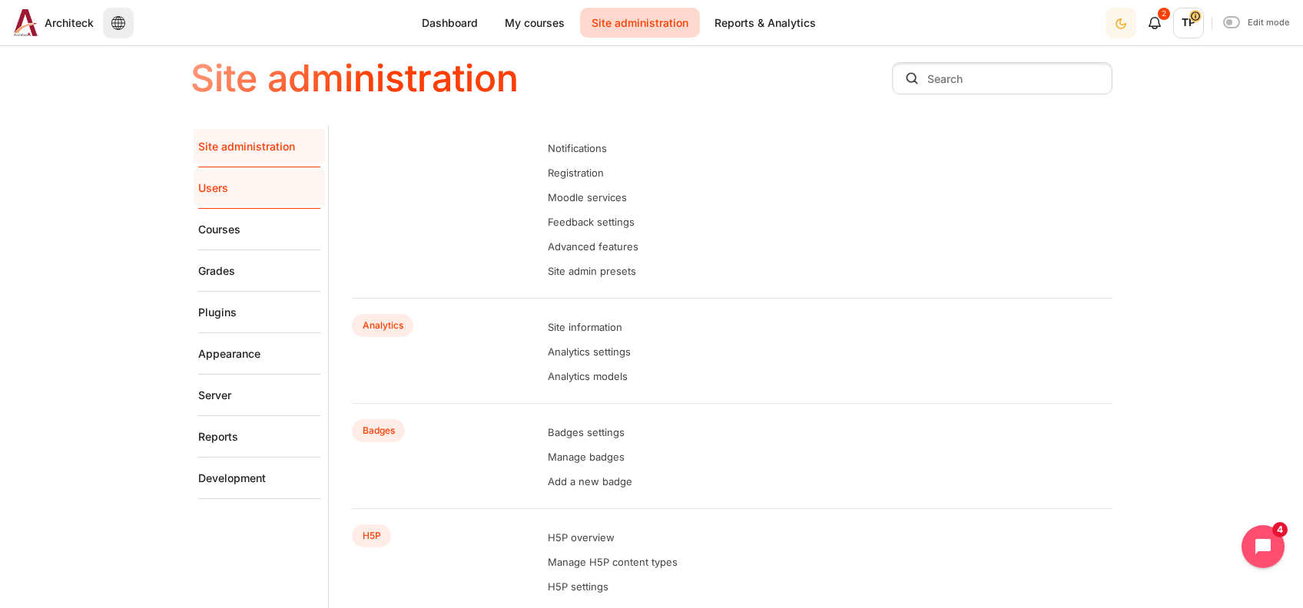
click at [201, 193] on link "Users" at bounding box center [259, 187] width 122 height 41
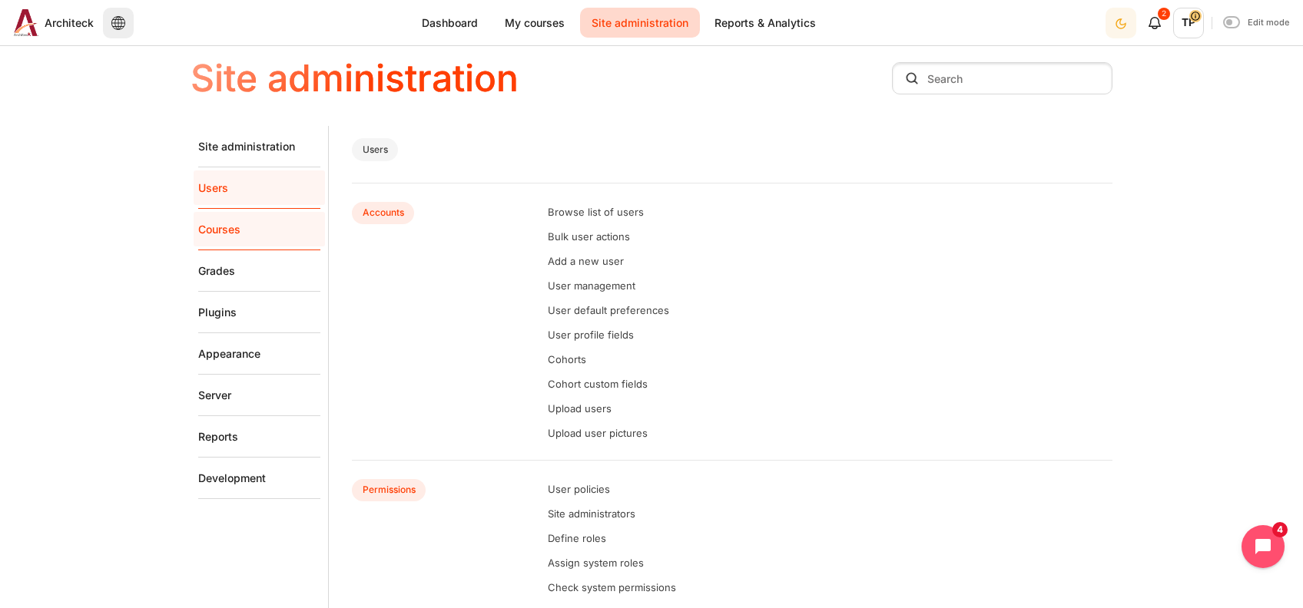
click at [217, 227] on link "Courses" at bounding box center [259, 229] width 122 height 41
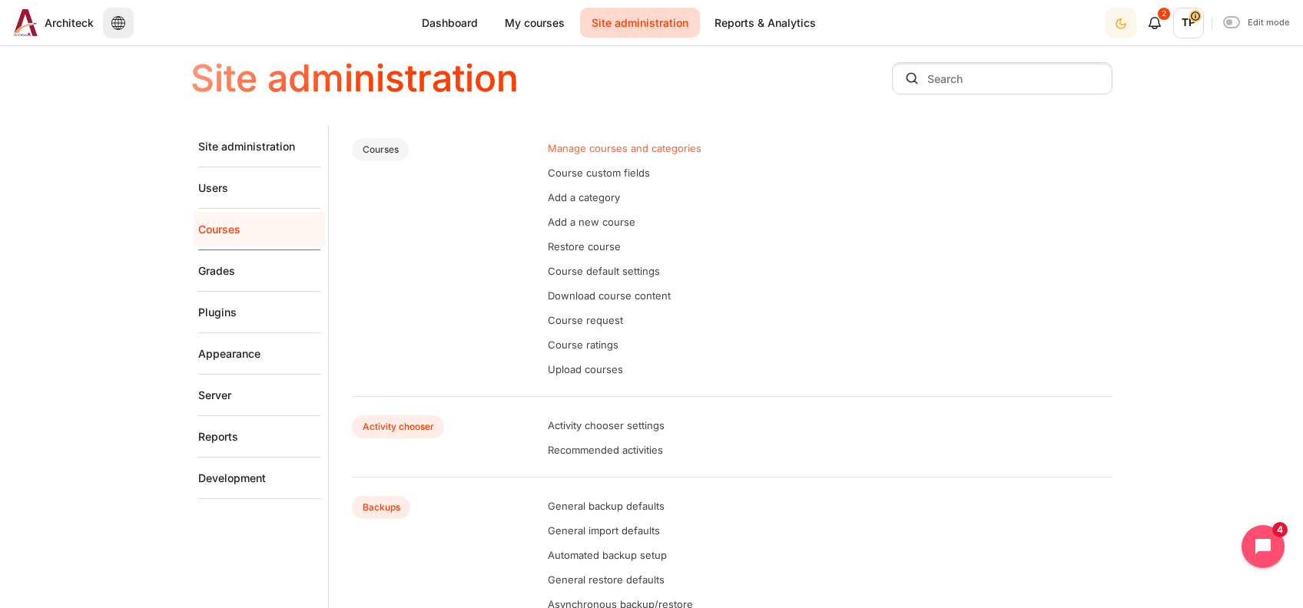
click at [607, 146] on link "Manage courses and categories" at bounding box center [625, 148] width 154 height 12
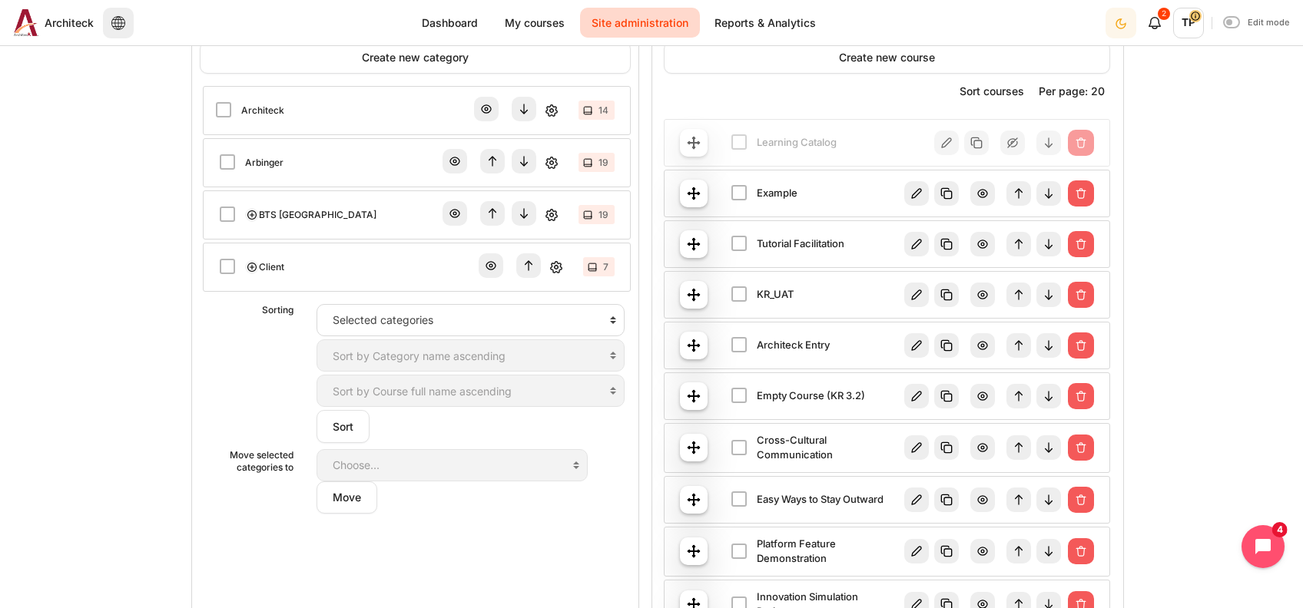
scroll to position [307, 0]
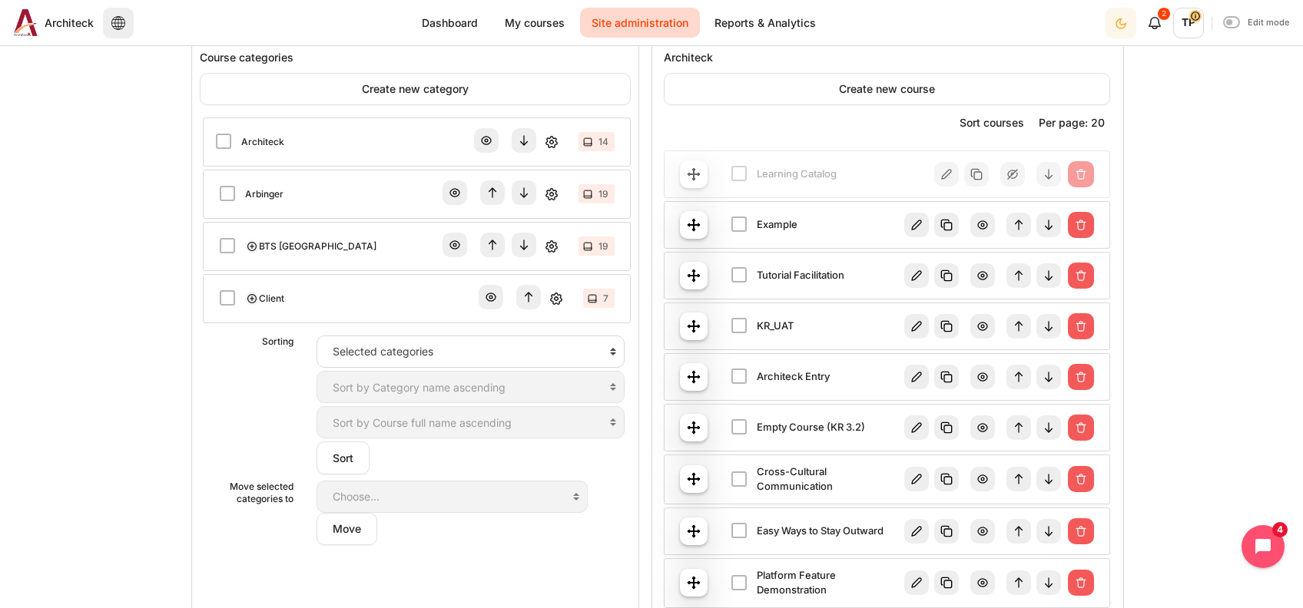
click at [265, 296] on link "Client" at bounding box center [271, 299] width 25 height 14
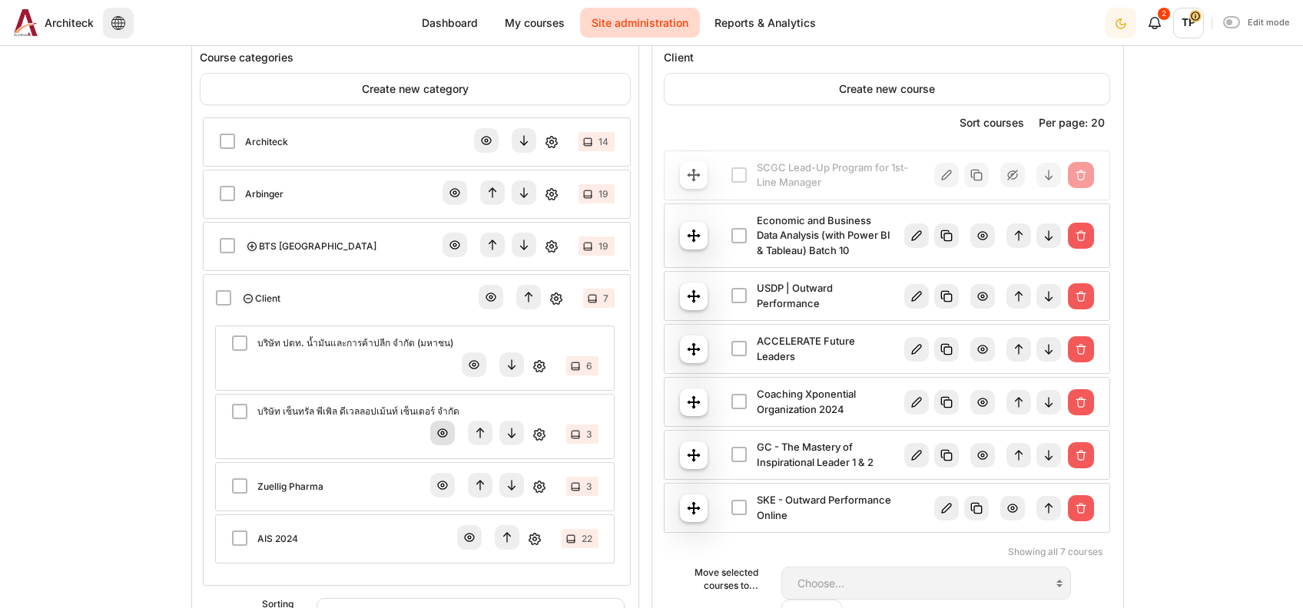
scroll to position [409, 0]
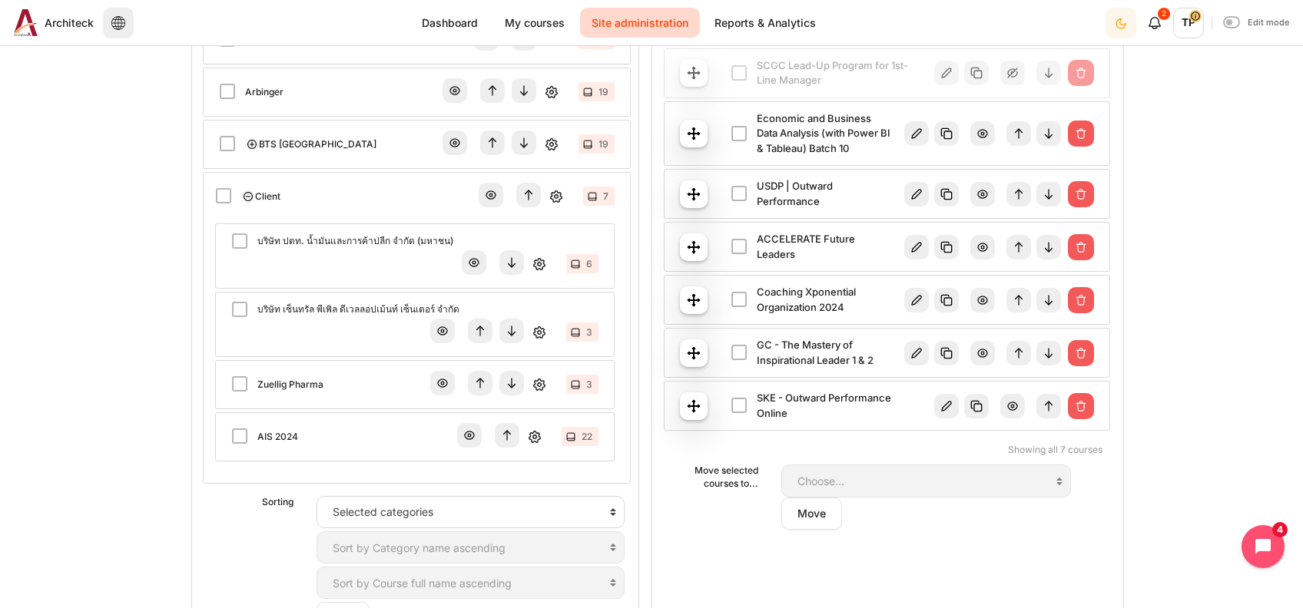
click at [326, 248] on link "บริษัท ปตท. น้ำมันและการค้าปลีก จำกัด (มหาชน)" at bounding box center [355, 241] width 196 height 14
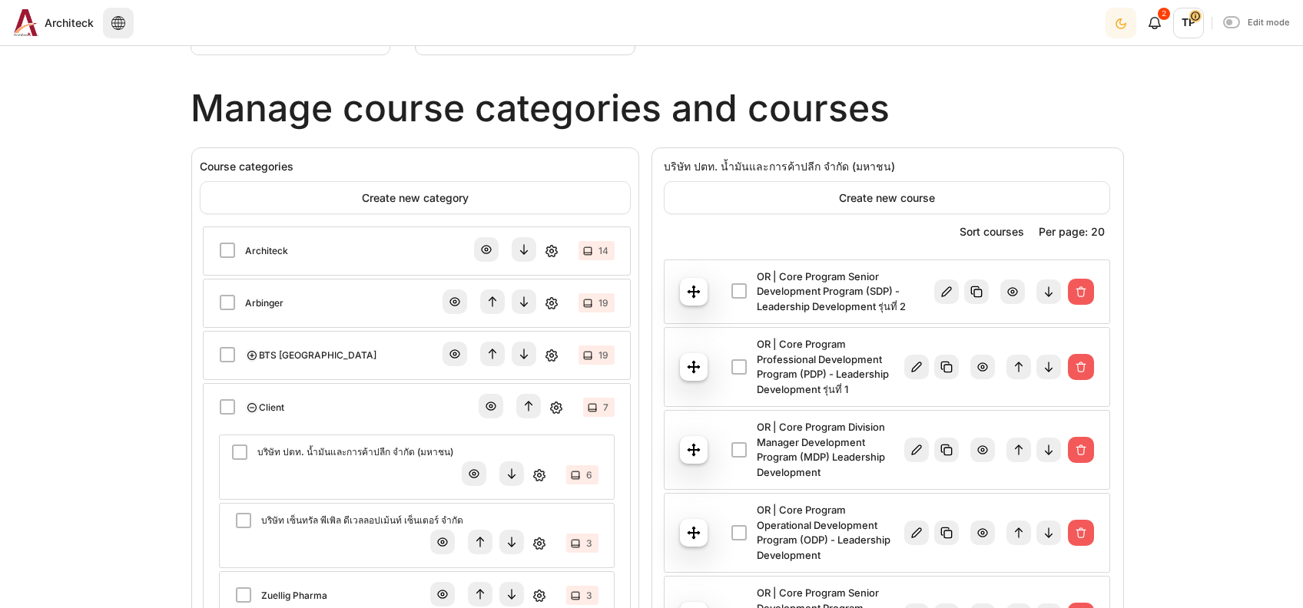
scroll to position [409, 0]
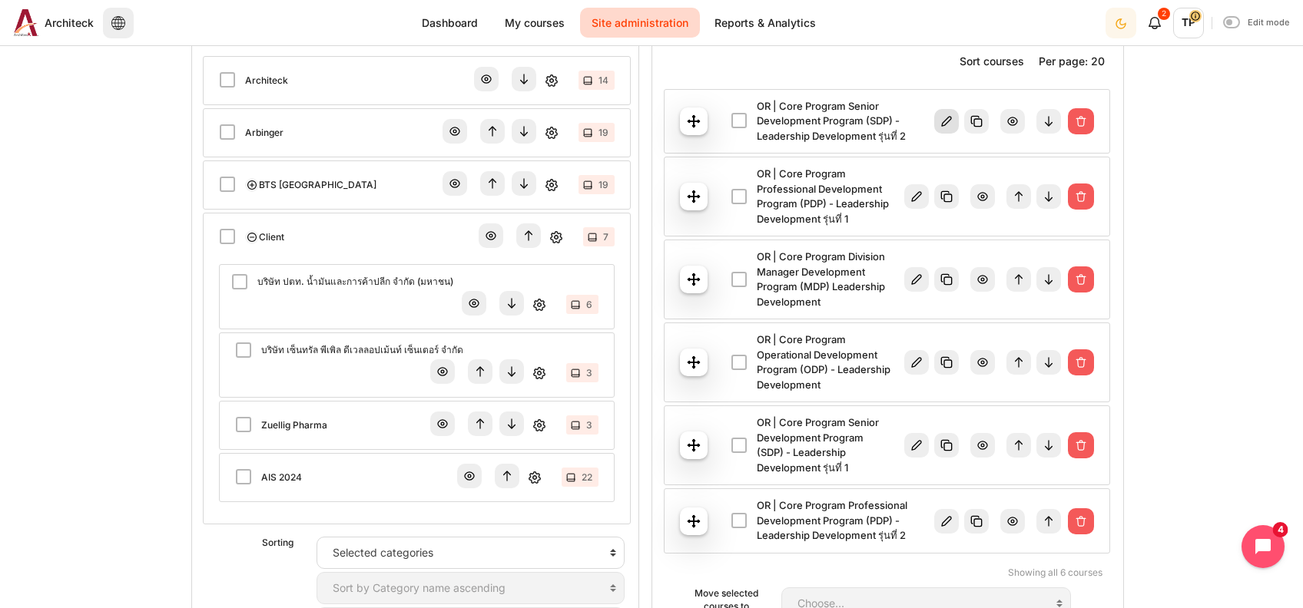
click at [935, 122] on img "Content" at bounding box center [946, 121] width 25 height 25
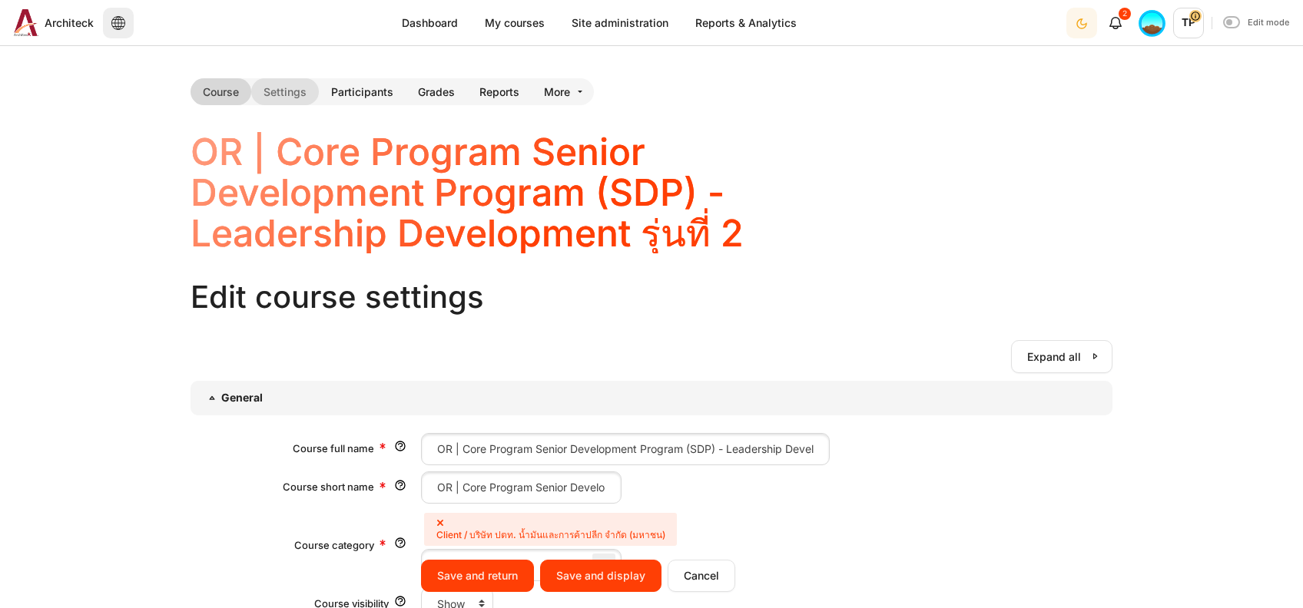
click at [227, 80] on link "Course" at bounding box center [220, 91] width 61 height 27
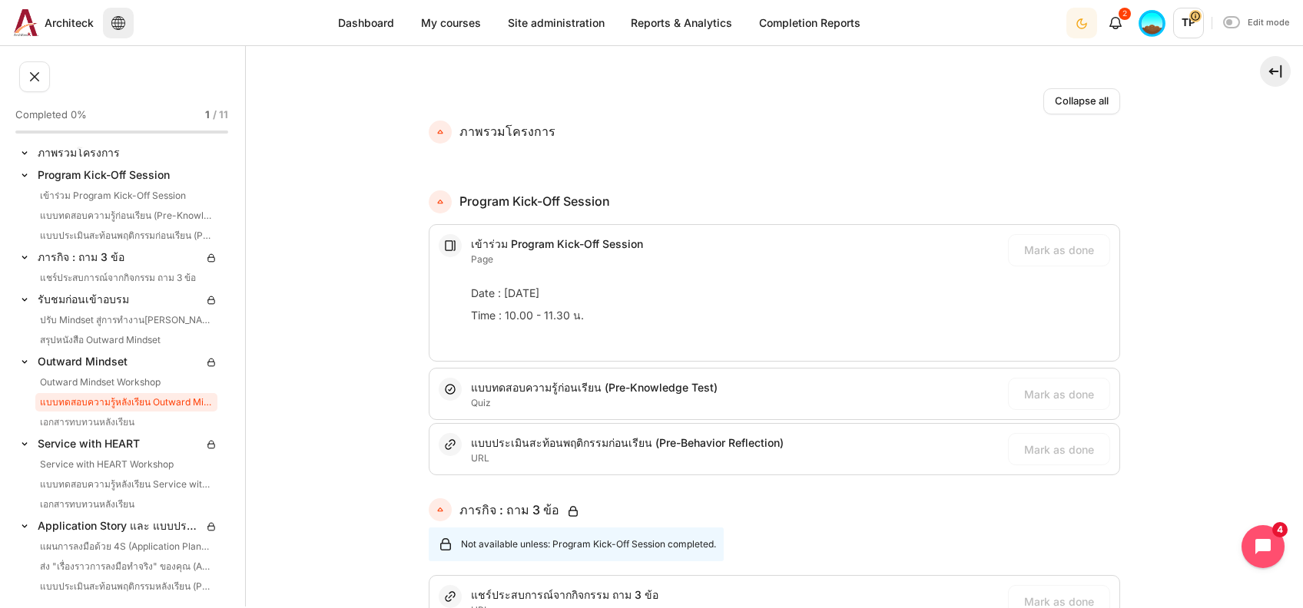
scroll to position [12, 0]
click at [125, 541] on link "แผนการลงมือด้วย 4S (Application Planning)" at bounding box center [126, 544] width 182 height 18
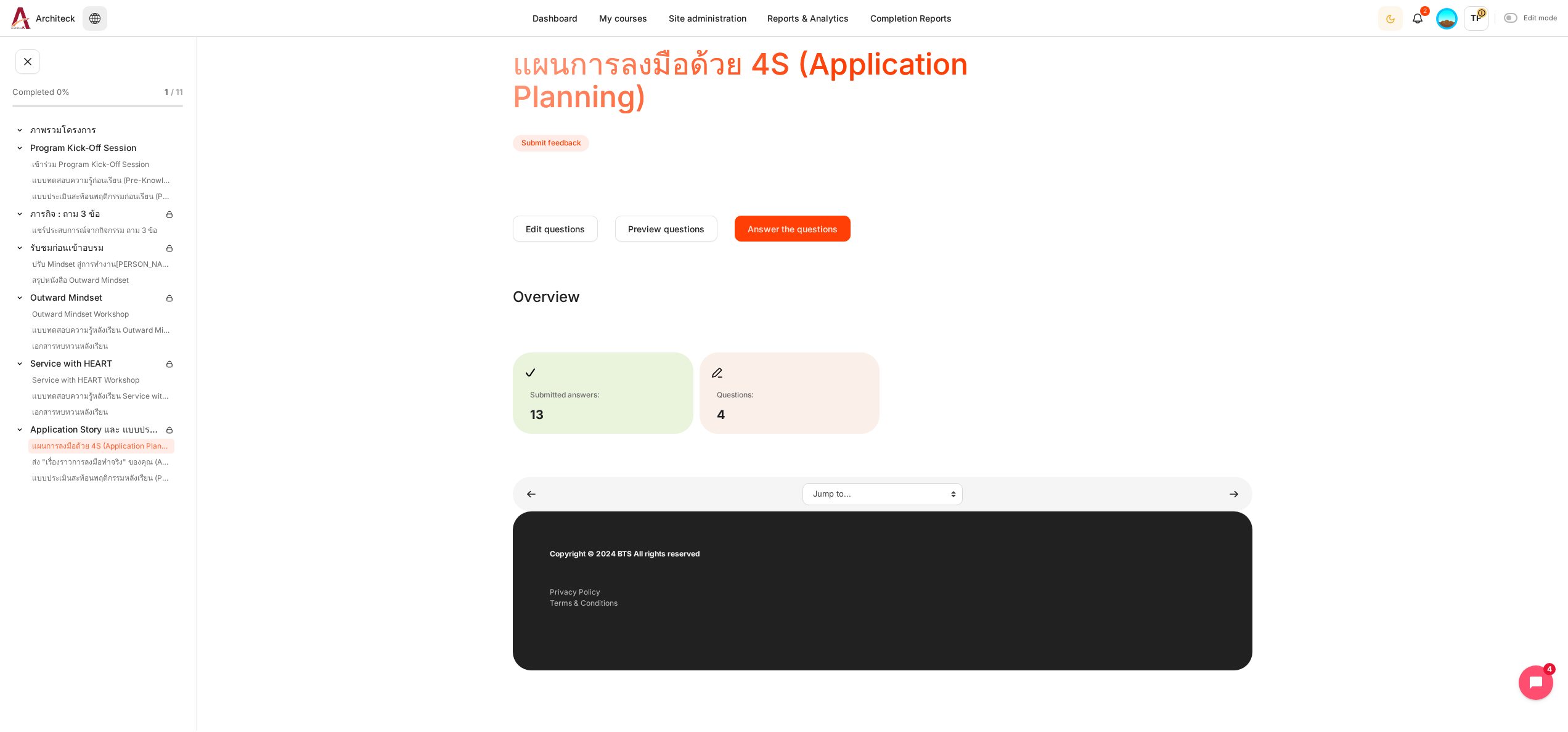
scroll to position [506, 0]
click at [95, 455] on link "ส่ง "เรื่องราวการลงมือทำจริง" ของคุณ (Application Story)" at bounding box center [101, 462] width 146 height 14
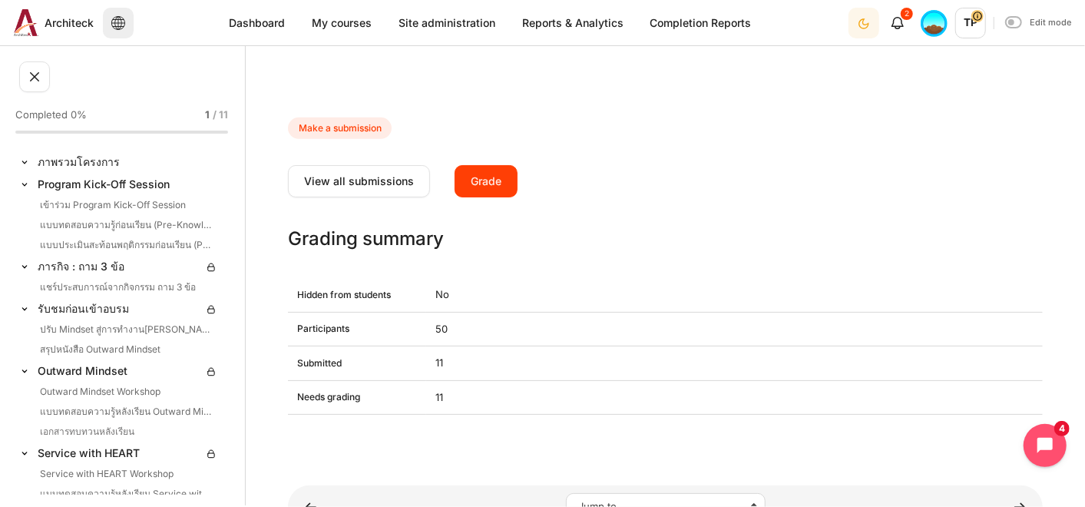
scroll to position [595, 0]
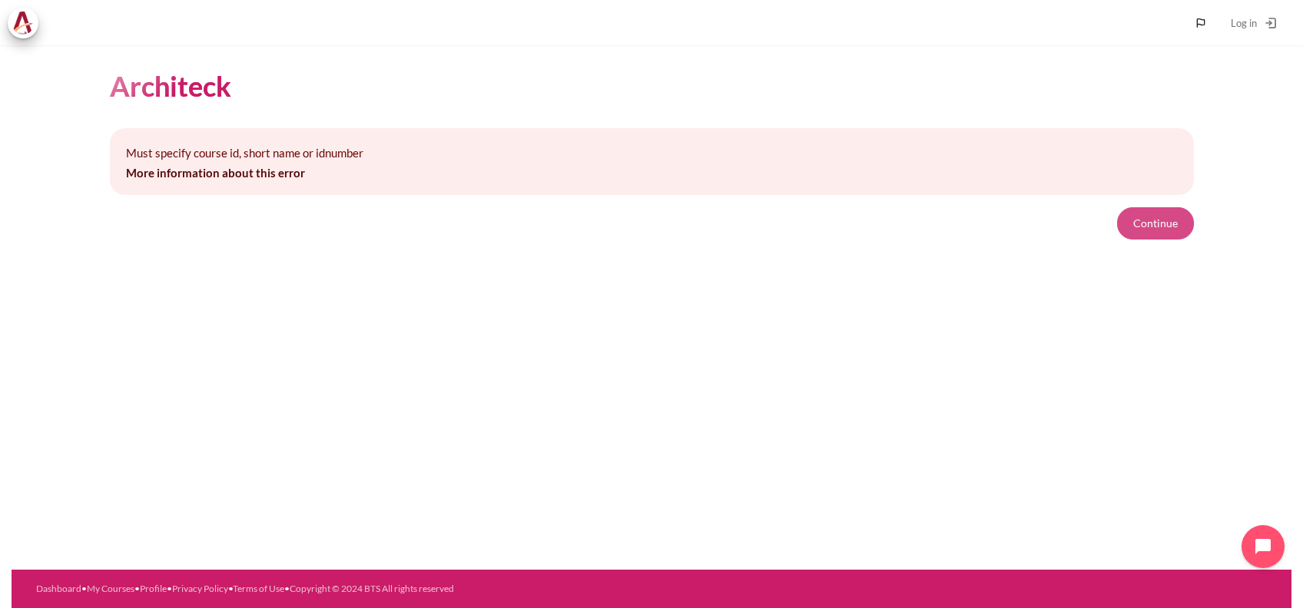
click at [1174, 220] on button "Continue" at bounding box center [1155, 223] width 77 height 32
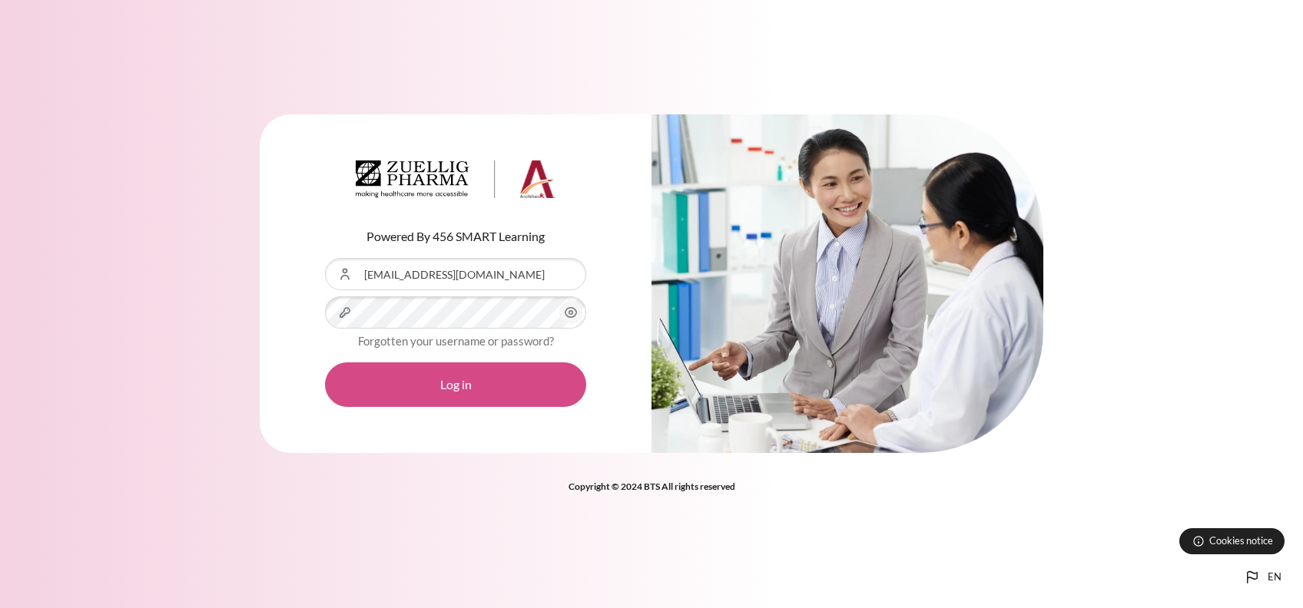
click at [406, 369] on button "Log in" at bounding box center [455, 385] width 261 height 45
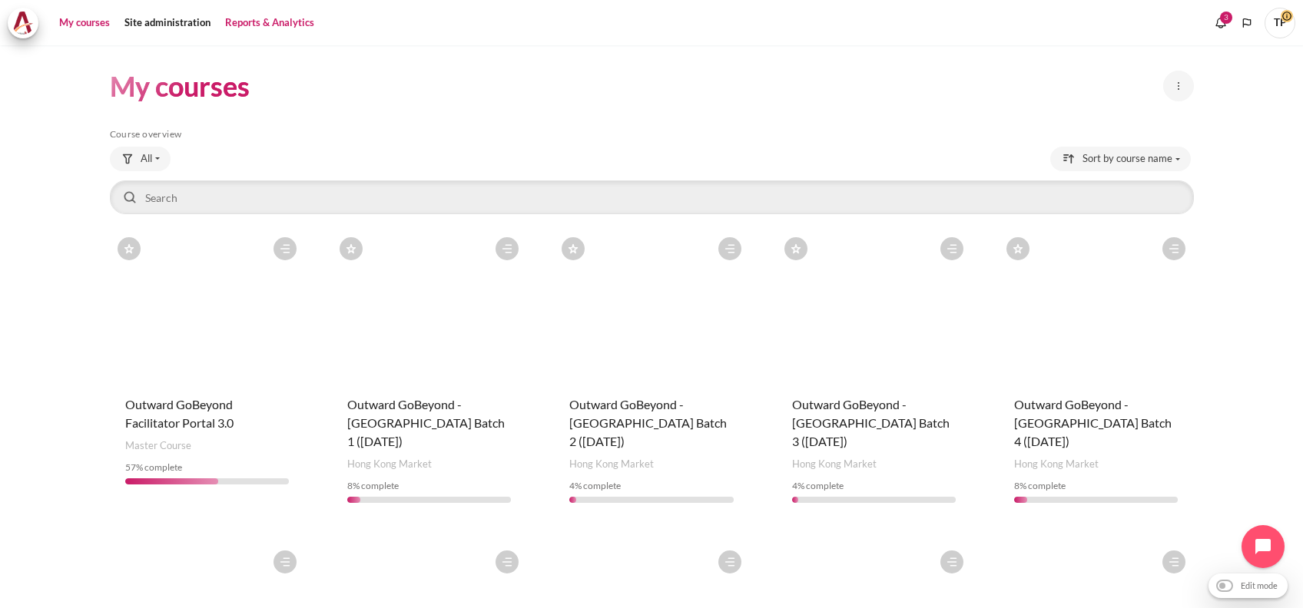
click at [247, 20] on link "Reports & Analytics" at bounding box center [270, 23] width 100 height 31
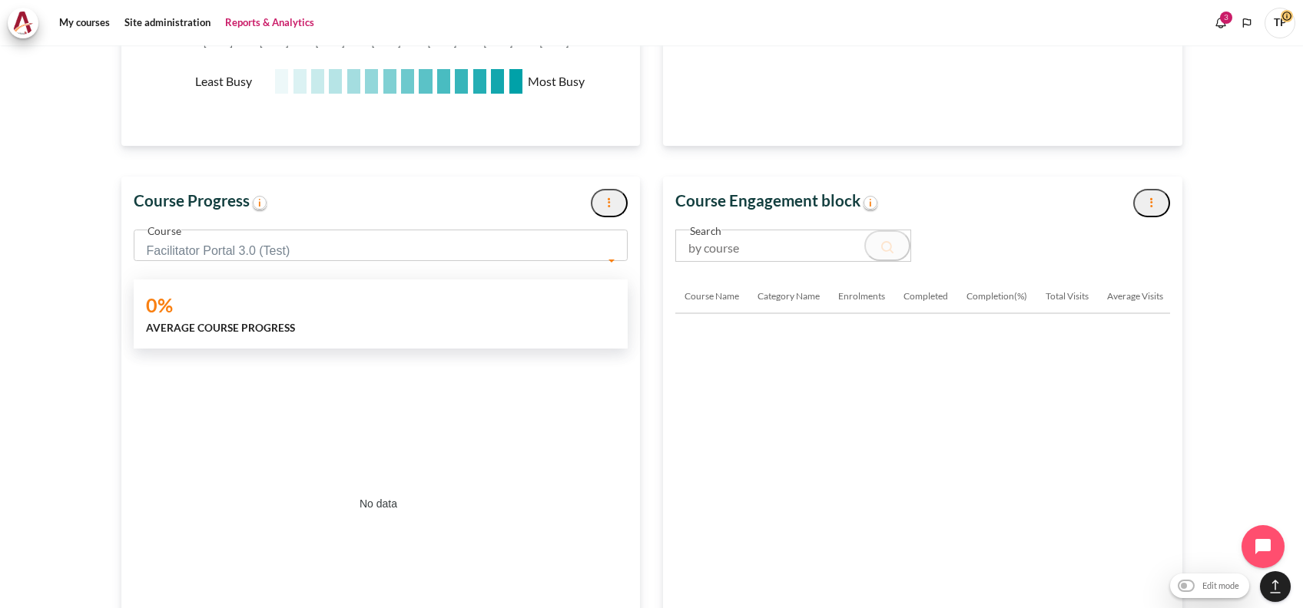
click at [307, 236] on span "Facilitator Portal 3.0 (Test)" at bounding box center [381, 245] width 495 height 31
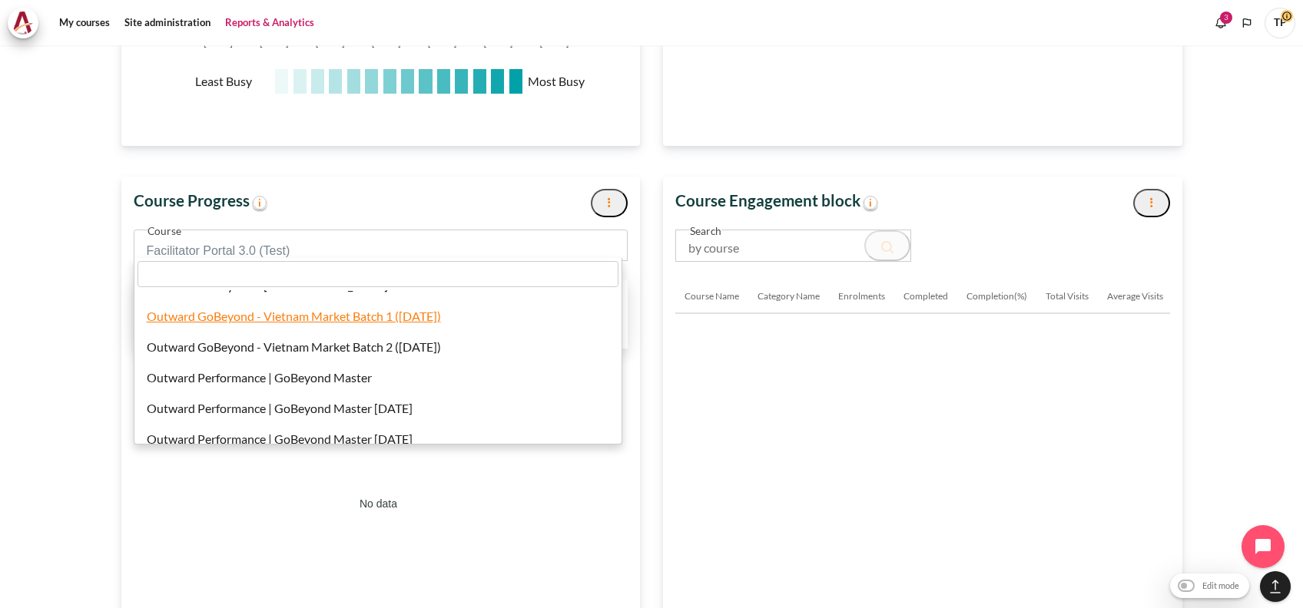
select select "814"
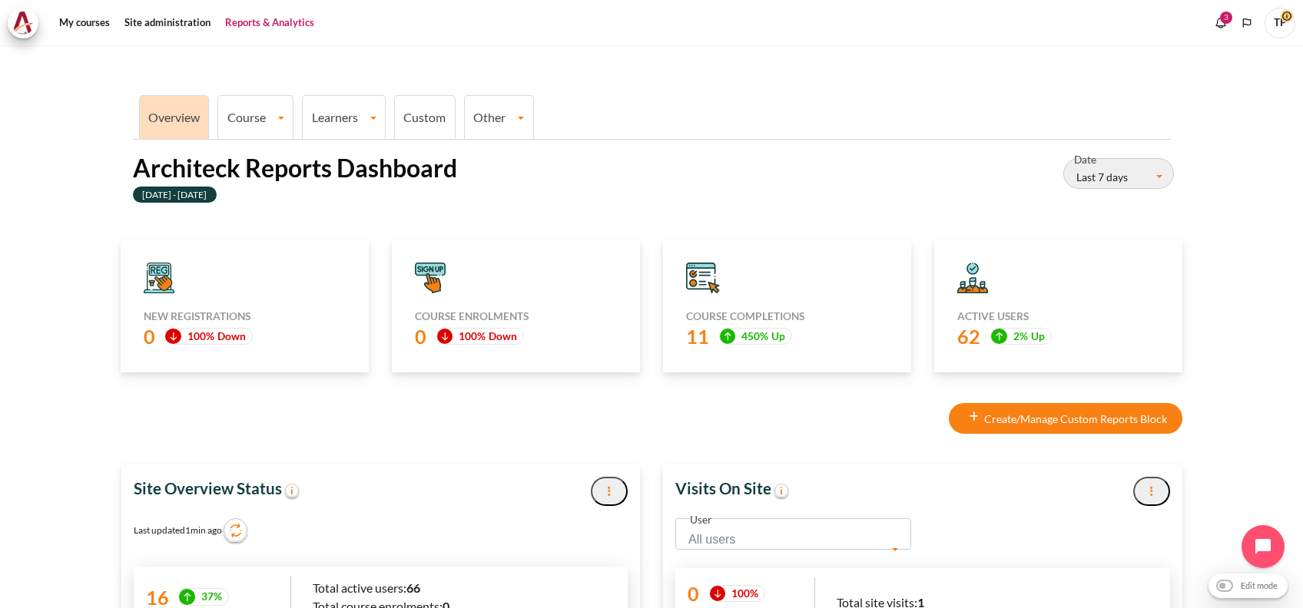
click at [1131, 164] on button "Last 7 days" at bounding box center [1118, 173] width 111 height 31
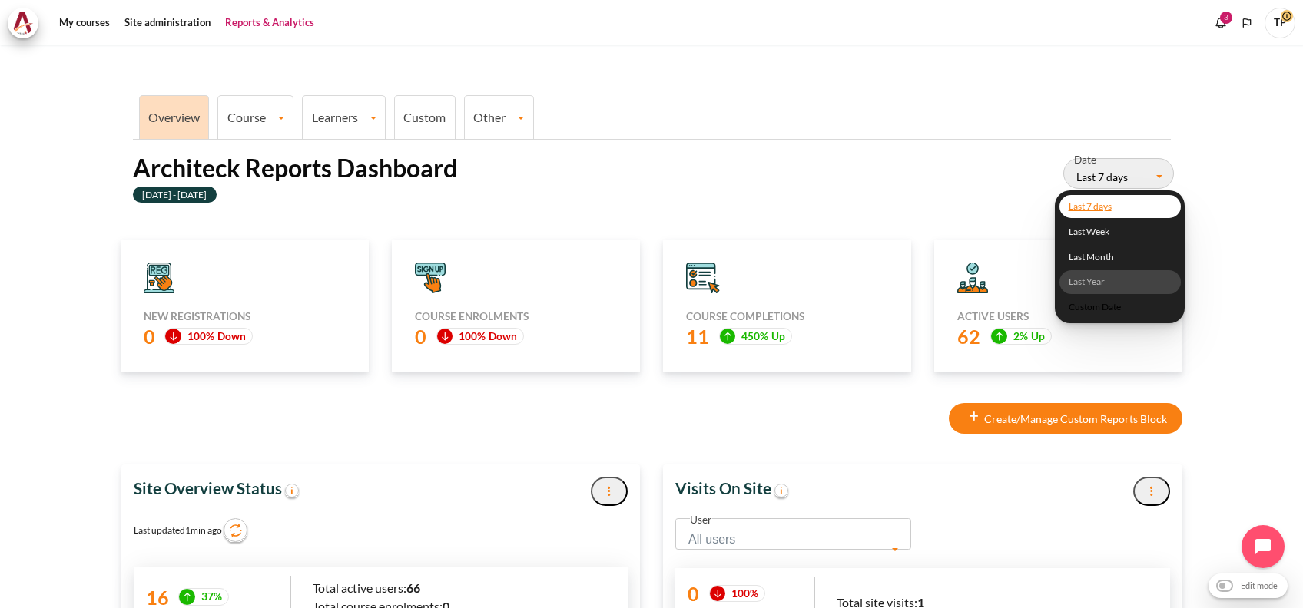
click at [1079, 283] on link "Last Year" at bounding box center [1119, 282] width 121 height 24
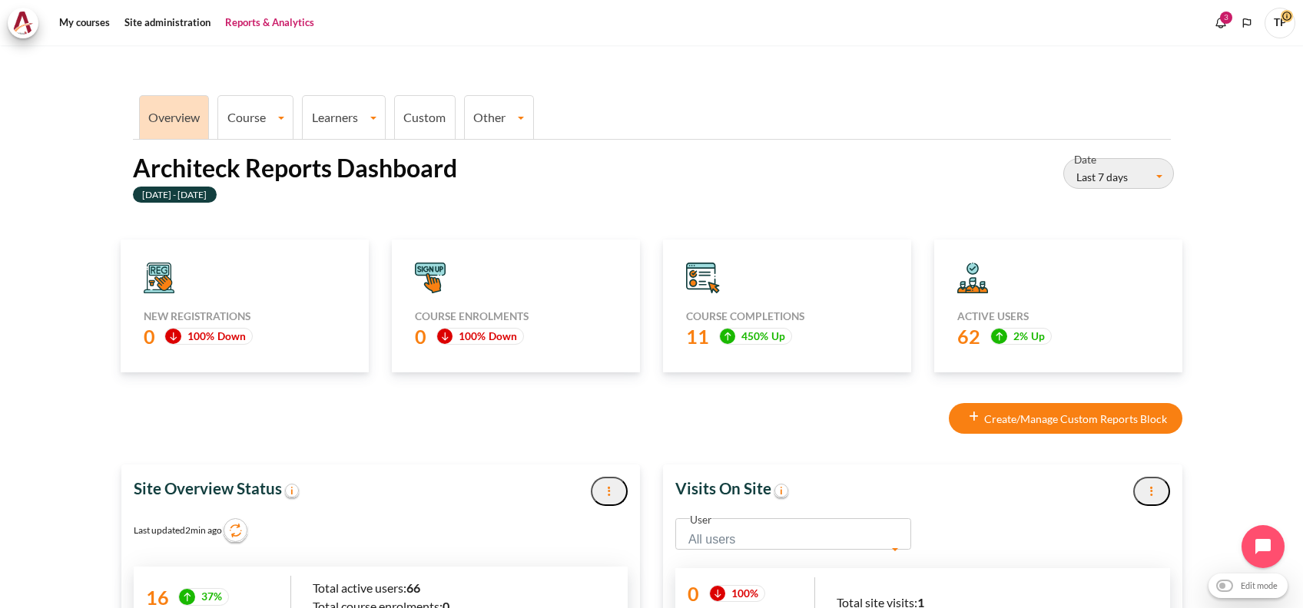
click at [1110, 171] on button "Last 7 days" at bounding box center [1118, 173] width 111 height 31
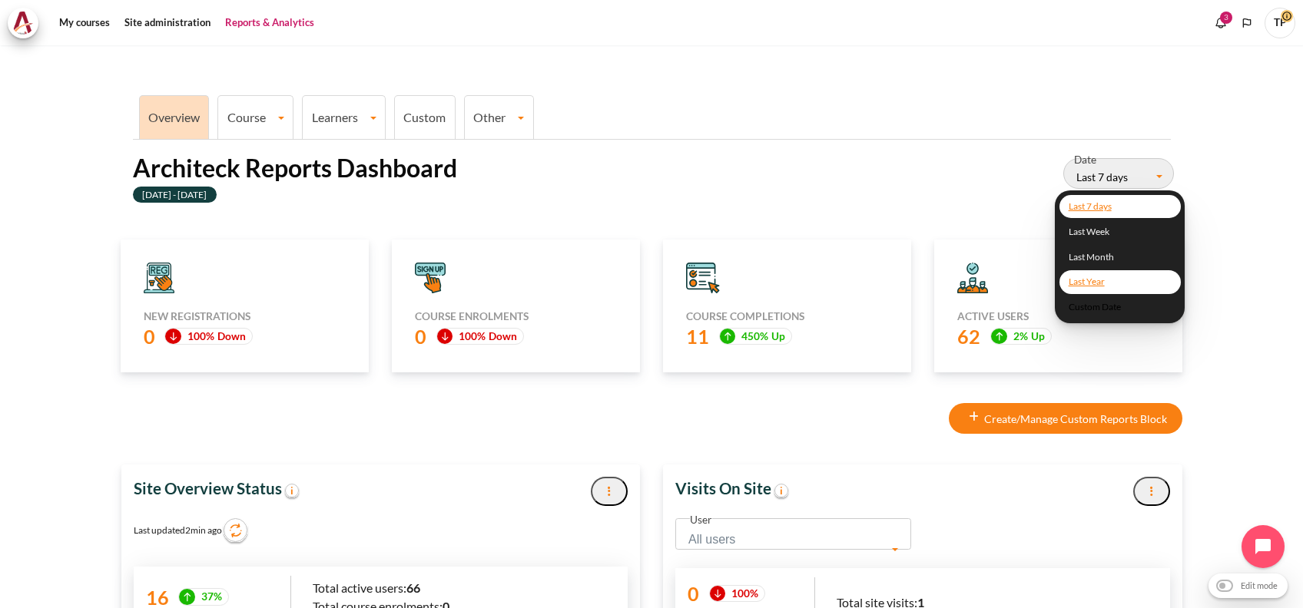
click at [1087, 276] on link "Last Year" at bounding box center [1119, 282] width 121 height 24
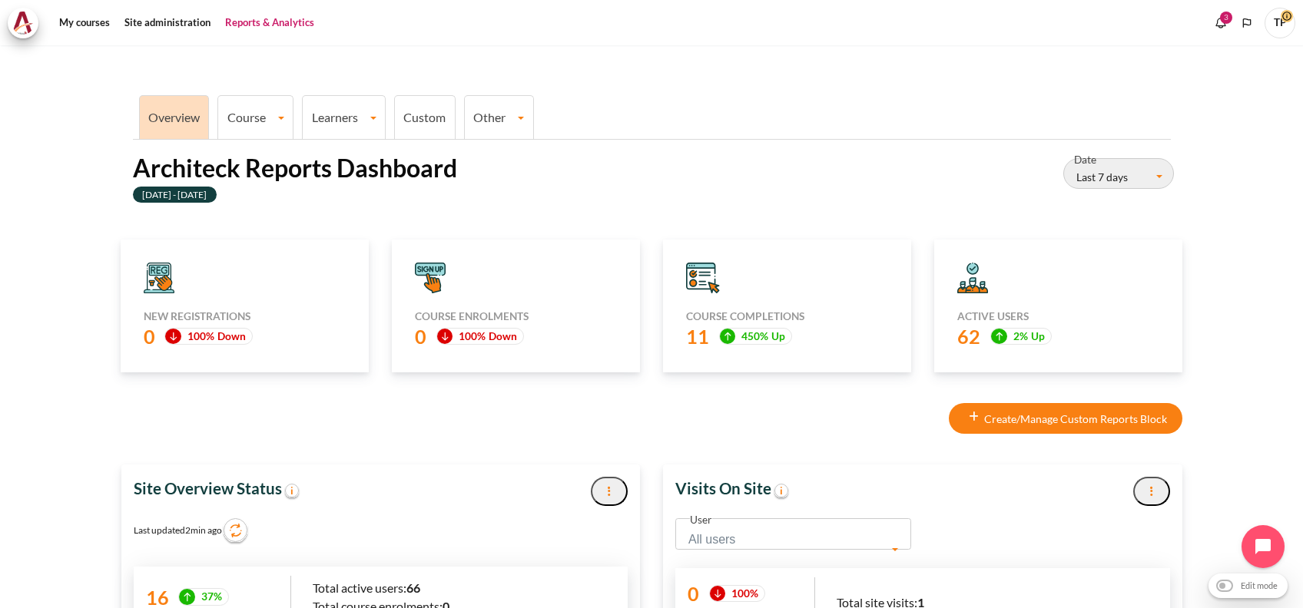
click at [1126, 160] on button "Last 7 days" at bounding box center [1118, 173] width 111 height 31
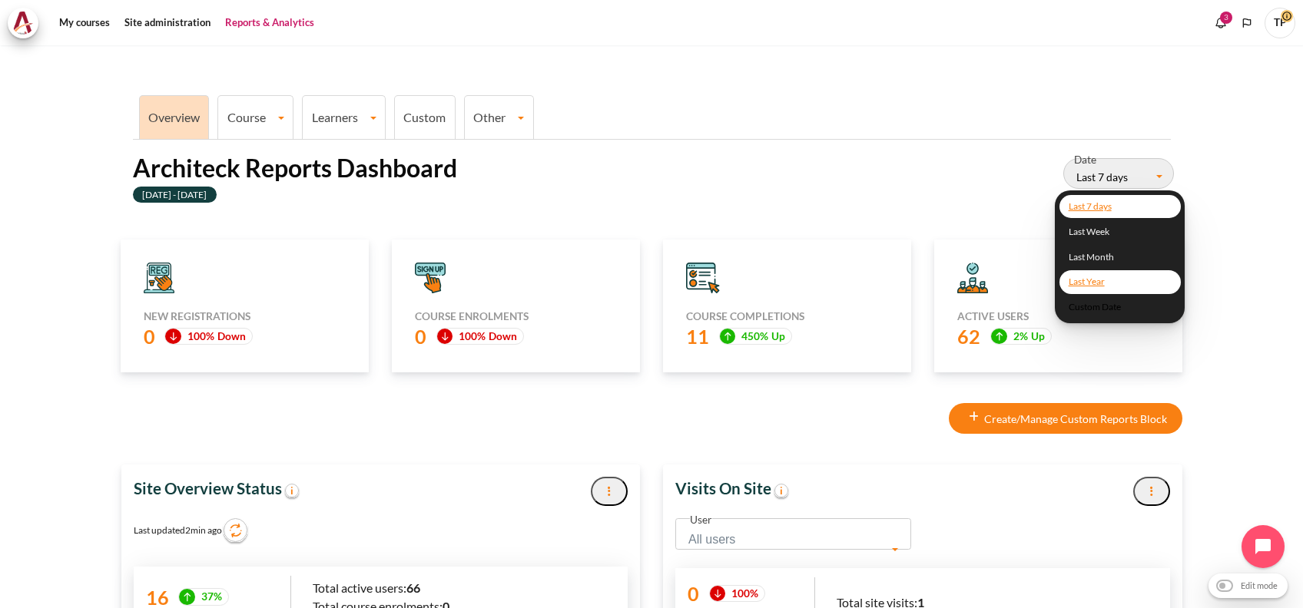
click at [1075, 273] on link "Last Year" at bounding box center [1119, 282] width 121 height 24
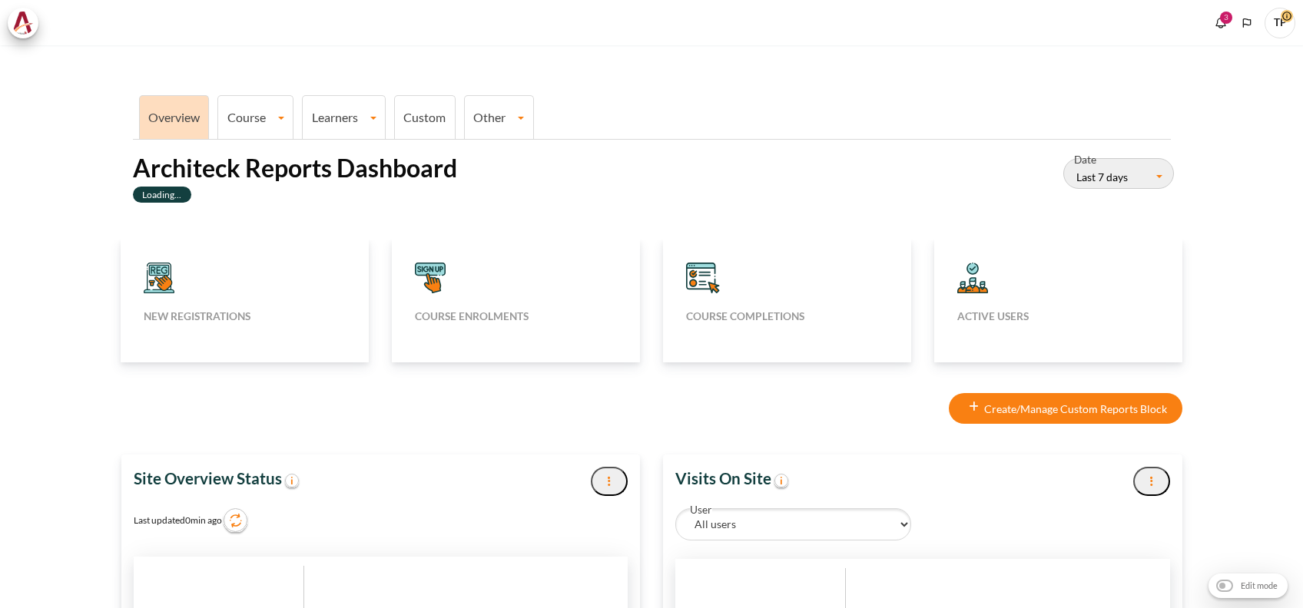
click at [1100, 203] on div "Date Last 7 days Last 7 days Last Week Last Month Last Year" at bounding box center [1114, 183] width 114 height 51
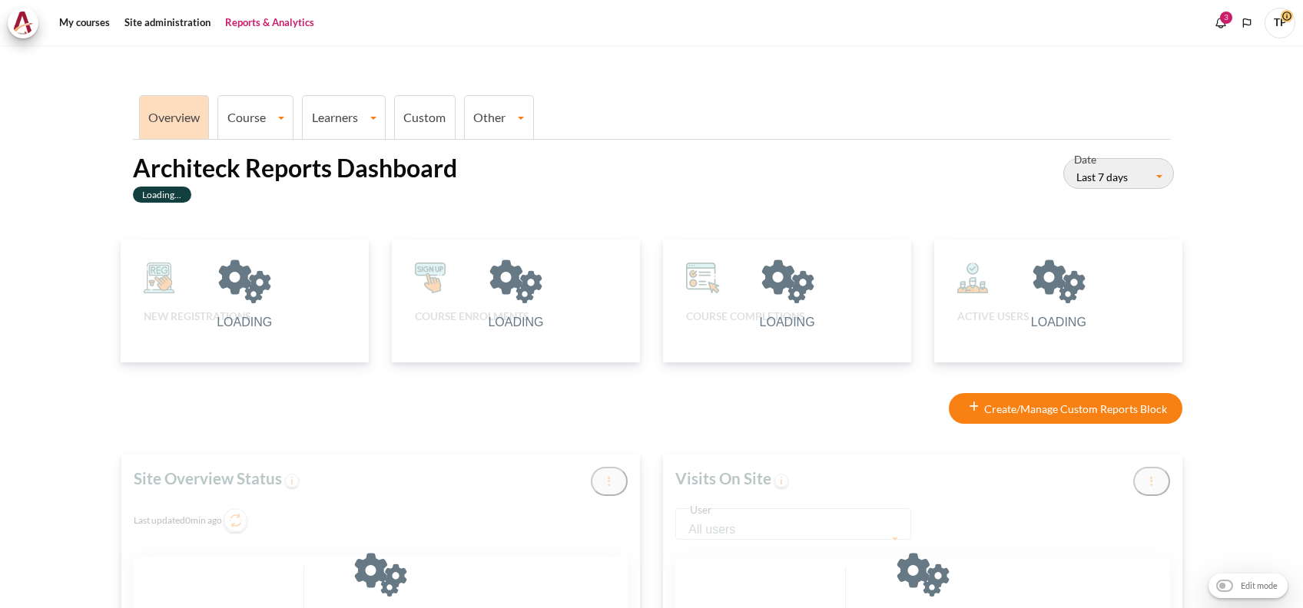
click at [1100, 172] on button "Last 7 days" at bounding box center [1118, 173] width 111 height 31
type input "[DATE]"
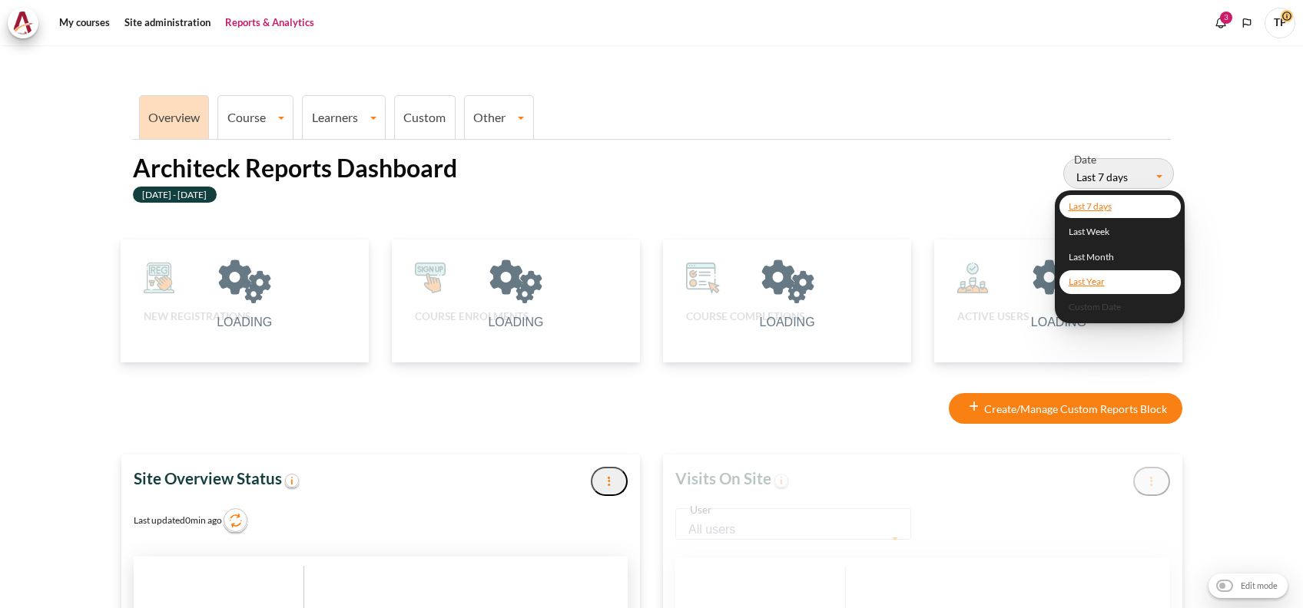
click at [1079, 273] on link "Last Year" at bounding box center [1119, 282] width 121 height 24
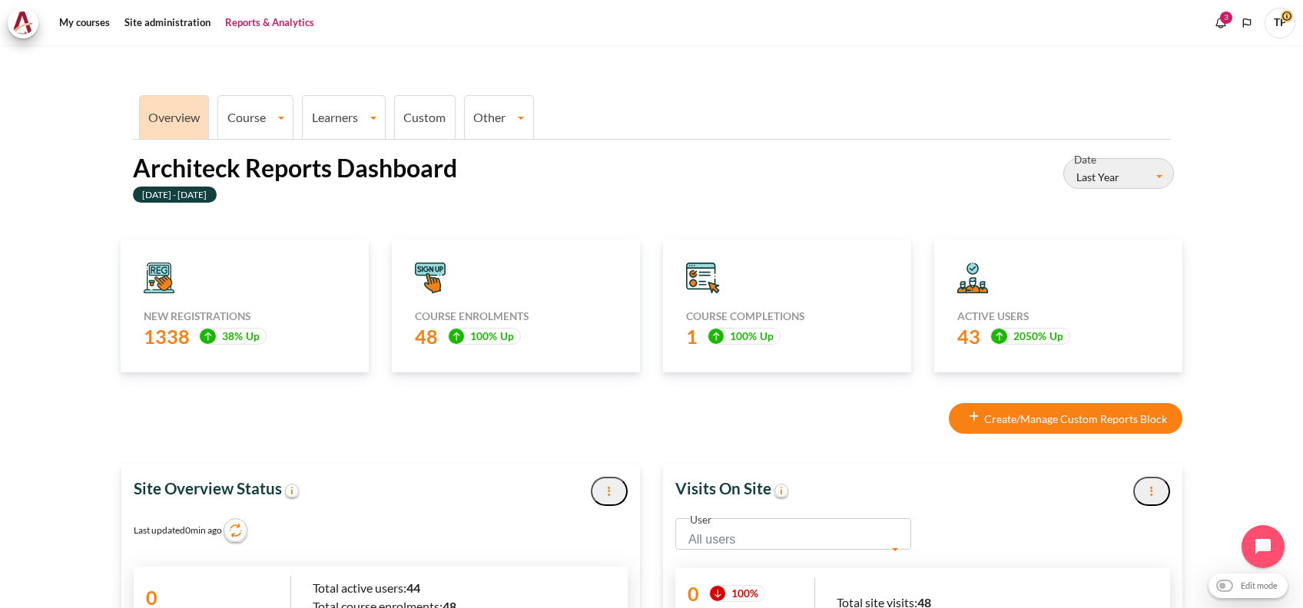
click at [1114, 175] on button "Last Year" at bounding box center [1118, 173] width 111 height 31
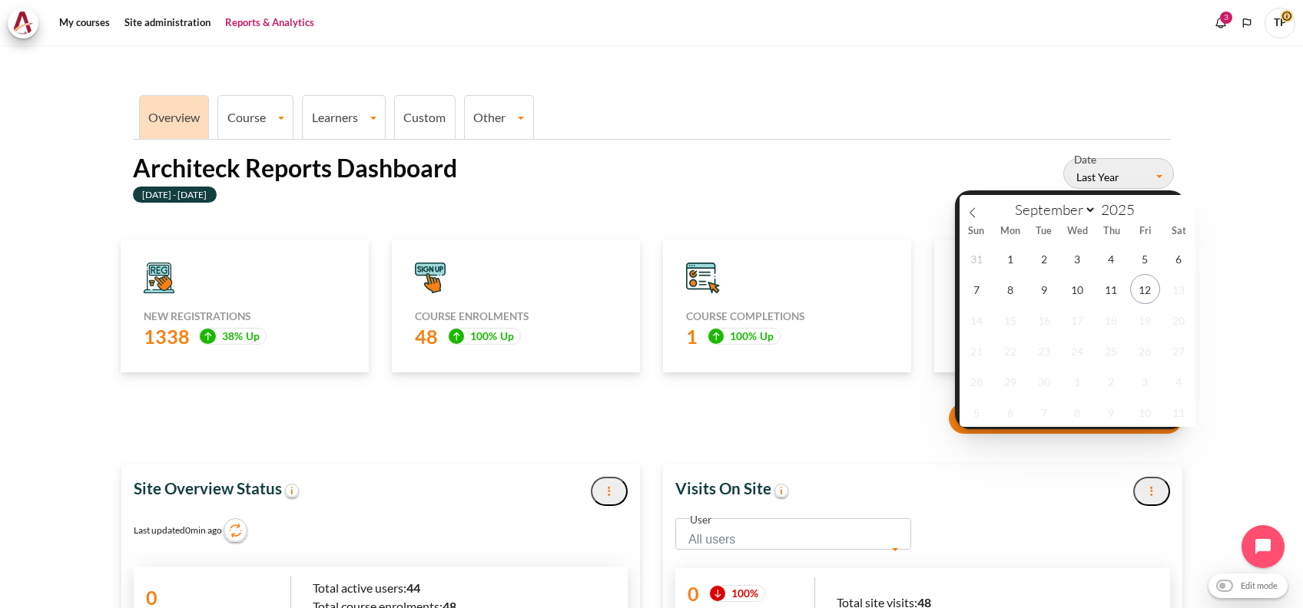
click at [1080, 305] on div "January February March April May June July August [DATE] Sun Mon Tue Wed Thu Fr…" at bounding box center [1070, 309] width 230 height 239
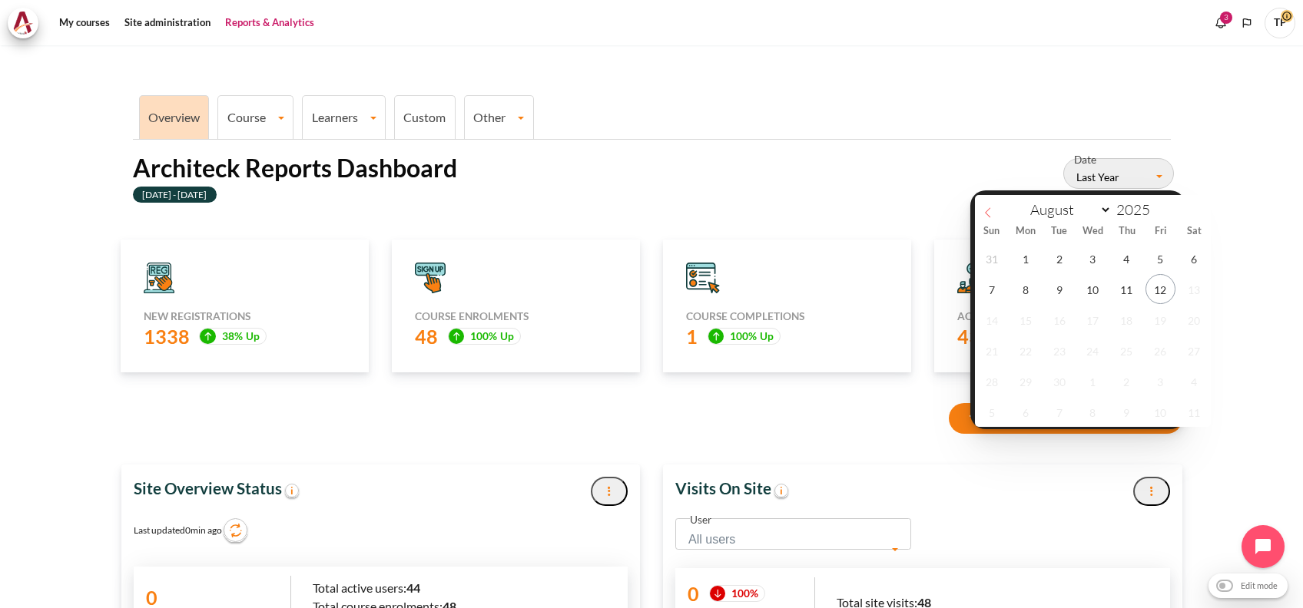
click at [982, 213] on icon "Content" at bounding box center [987, 212] width 11 height 11
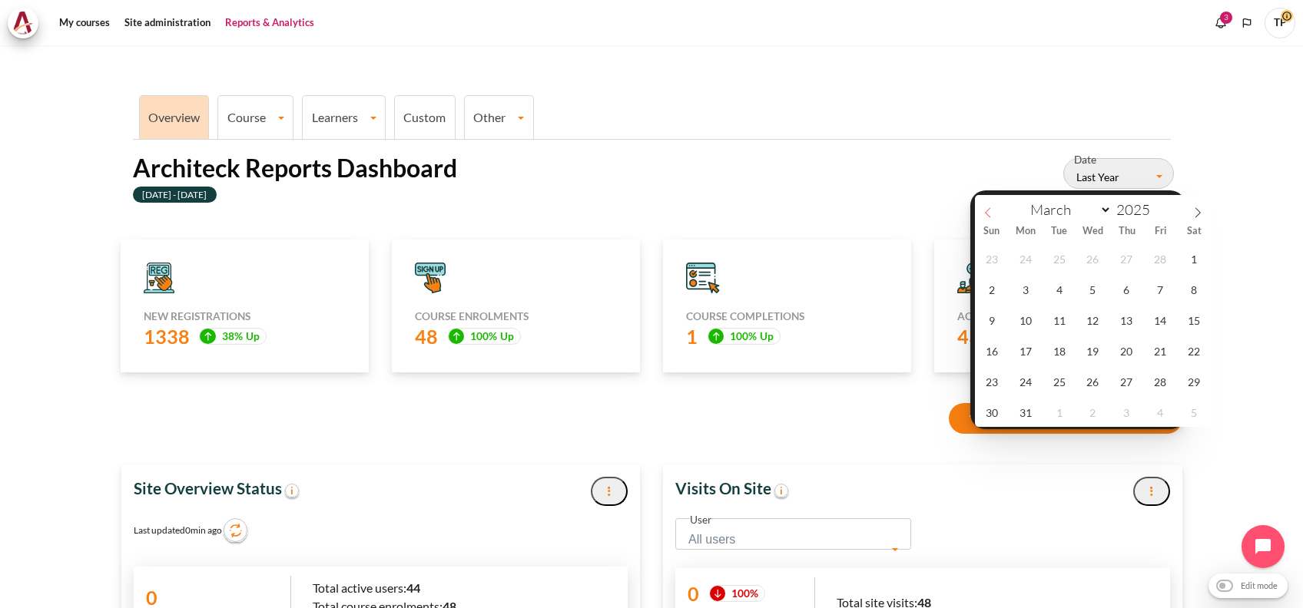
click at [982, 213] on icon "Content" at bounding box center [987, 212] width 11 height 11
click at [1192, 214] on icon "Content" at bounding box center [1197, 212] width 11 height 11
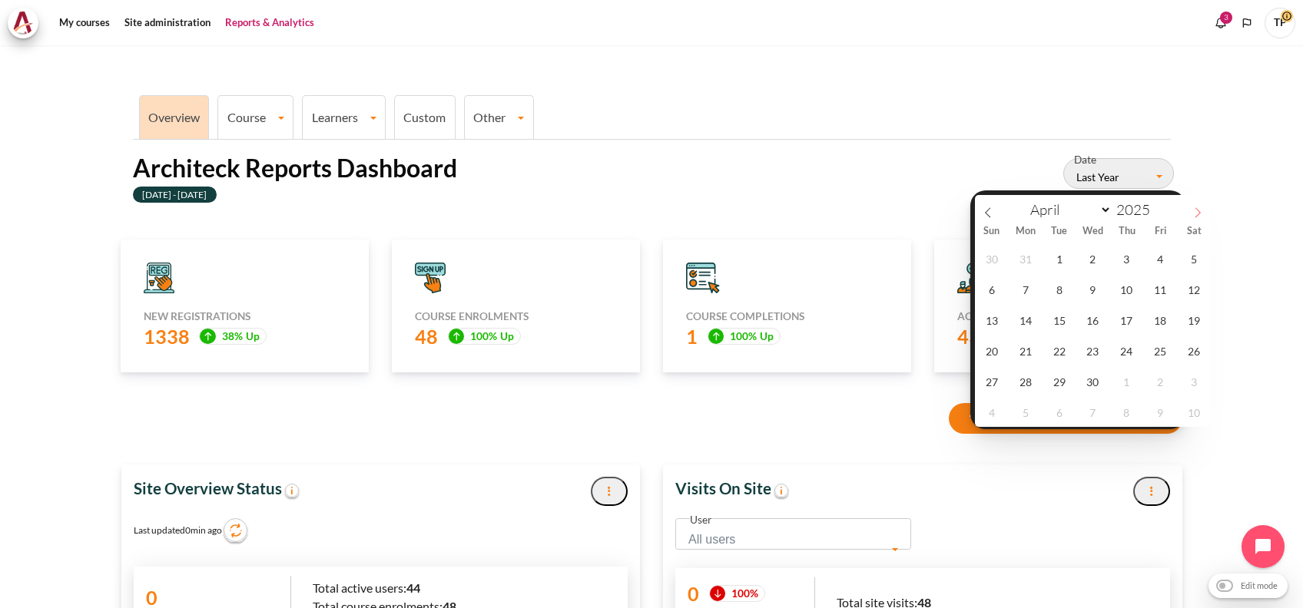
click at [1192, 214] on icon "Content" at bounding box center [1197, 212] width 11 height 11
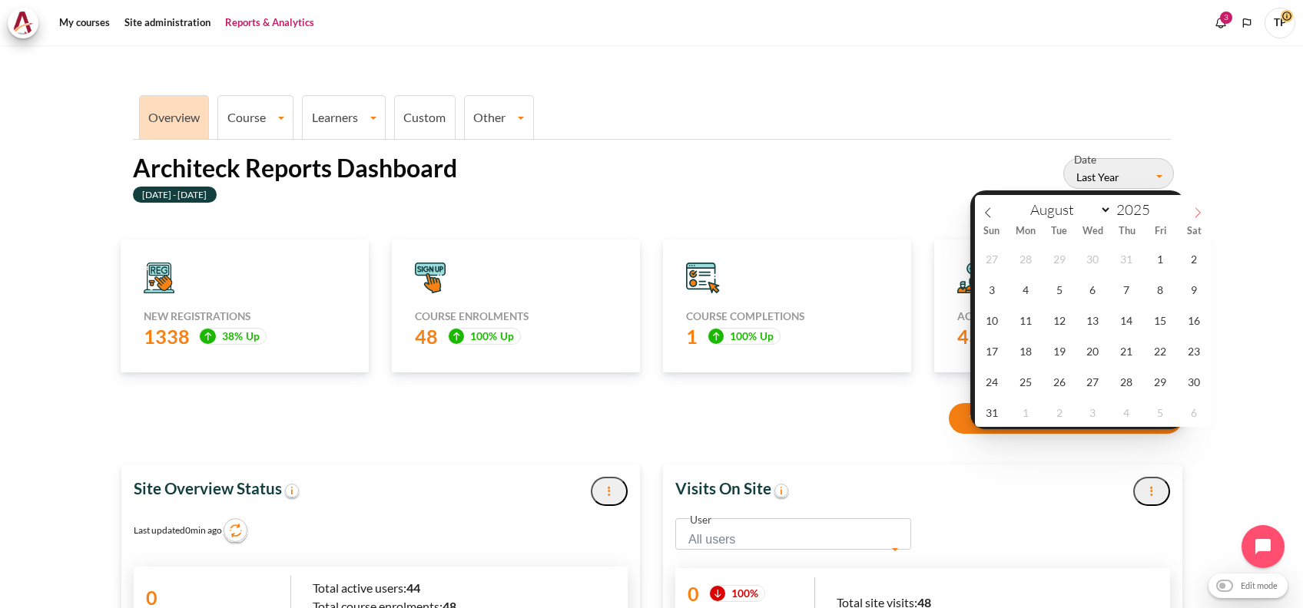
select select "8"
click at [1190, 214] on div "January February March April May June July August [DATE]" at bounding box center [1092, 208] width 237 height 26
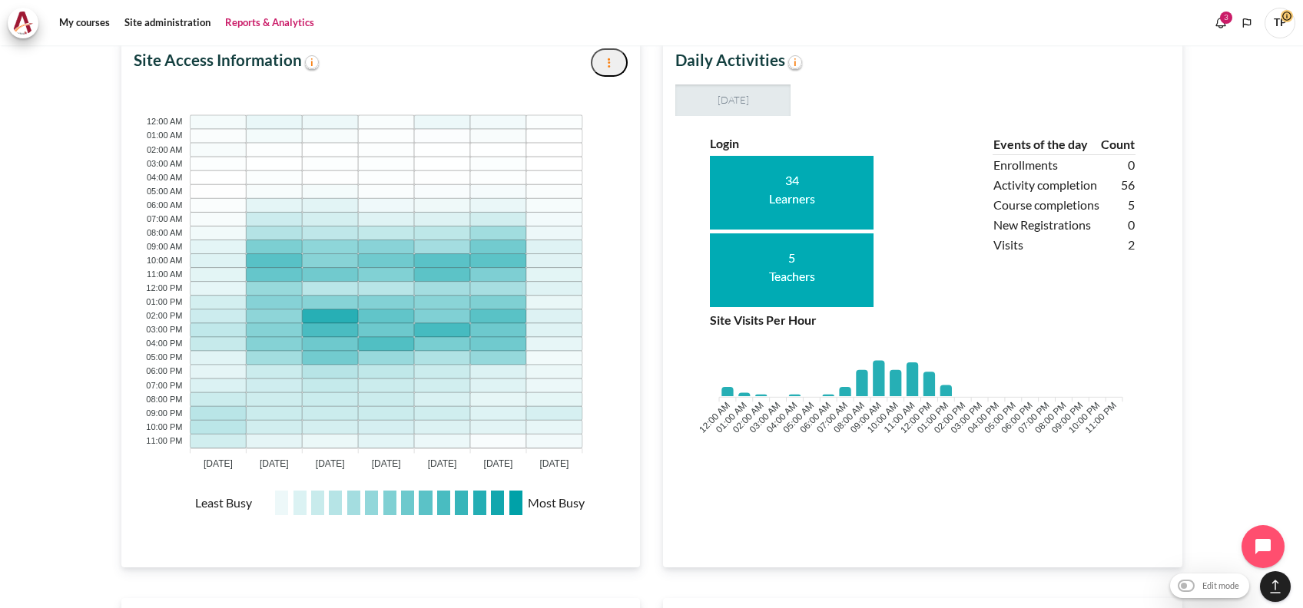
scroll to position [253, 473]
